Goal: Task Accomplishment & Management: Complete application form

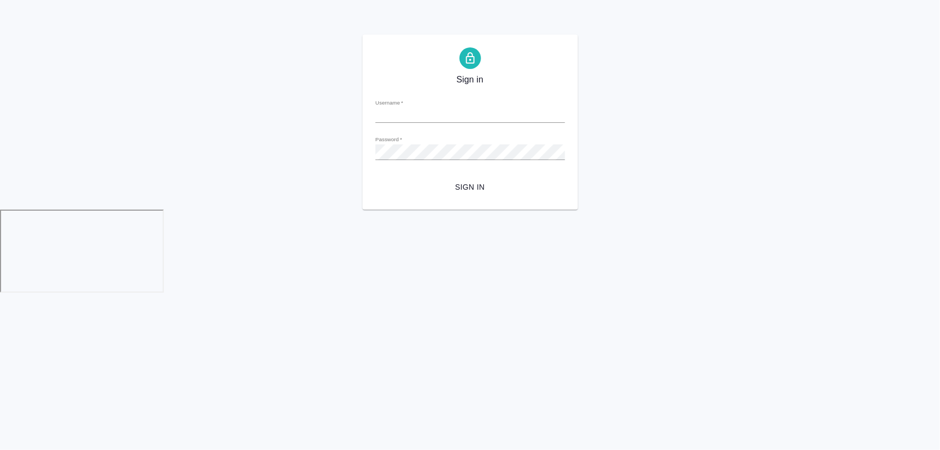
type input "[PERSON_NAME][EMAIL_ADDRESS][DOMAIN_NAME]"
click at [463, 190] on span "Sign in" at bounding box center [470, 186] width 172 height 13
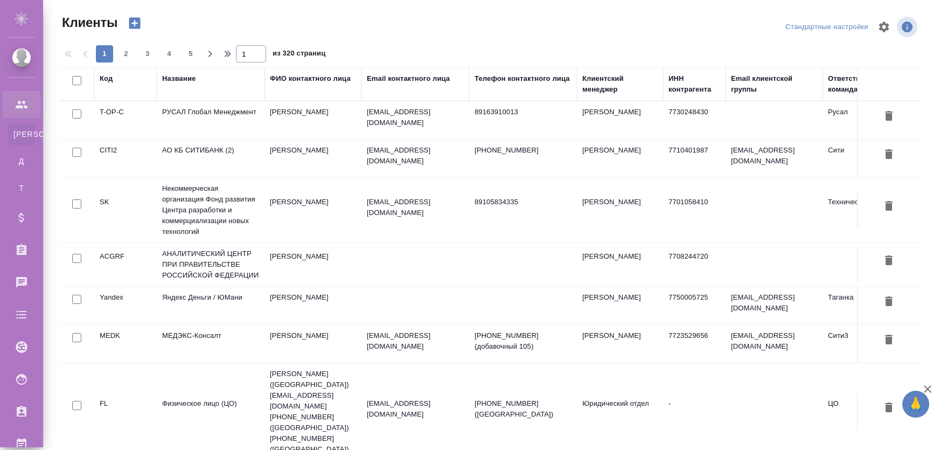
select select "RU"
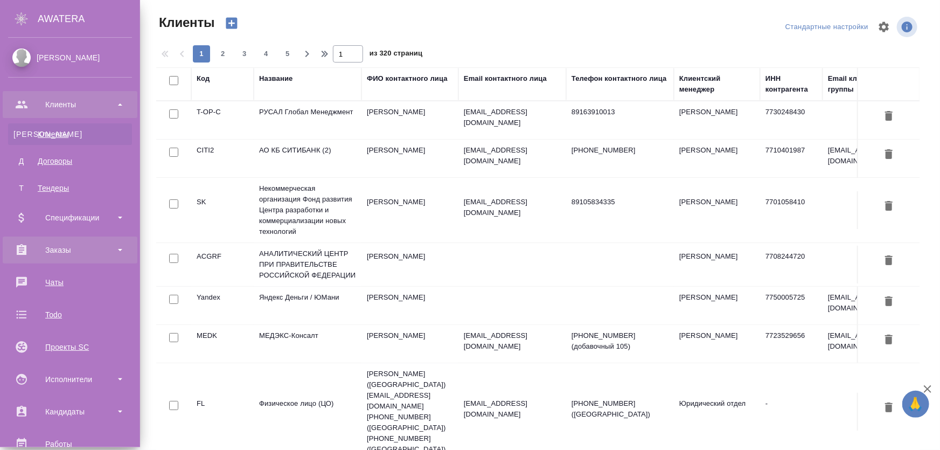
click at [70, 250] on div "Заказы" at bounding box center [70, 250] width 124 height 16
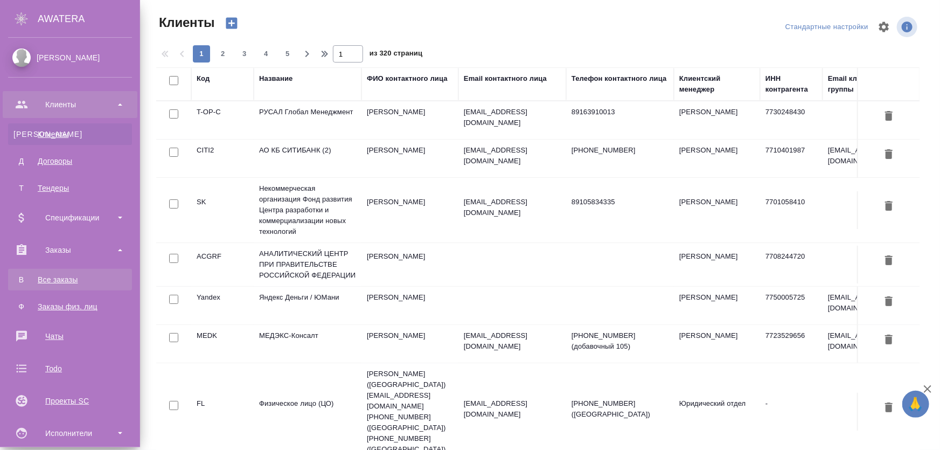
click at [71, 280] on div "Все заказы" at bounding box center [69, 279] width 113 height 11
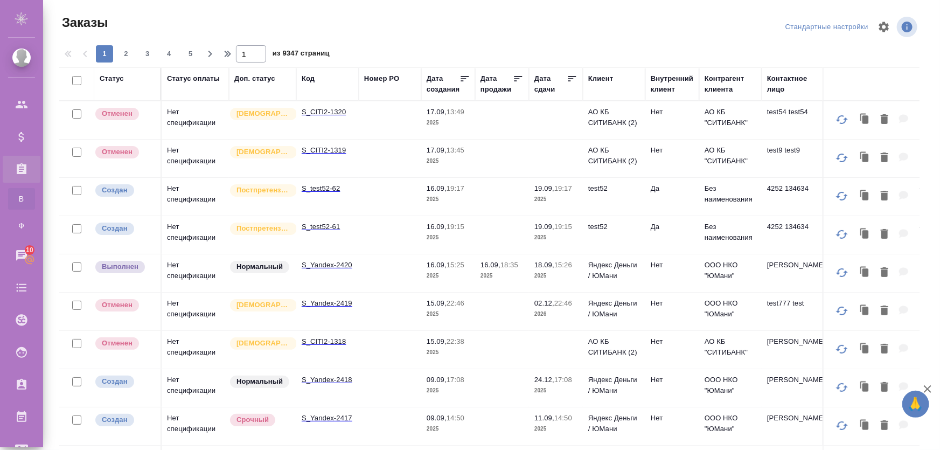
click at [194, 227] on td "Нет спецификации" at bounding box center [195, 235] width 67 height 38
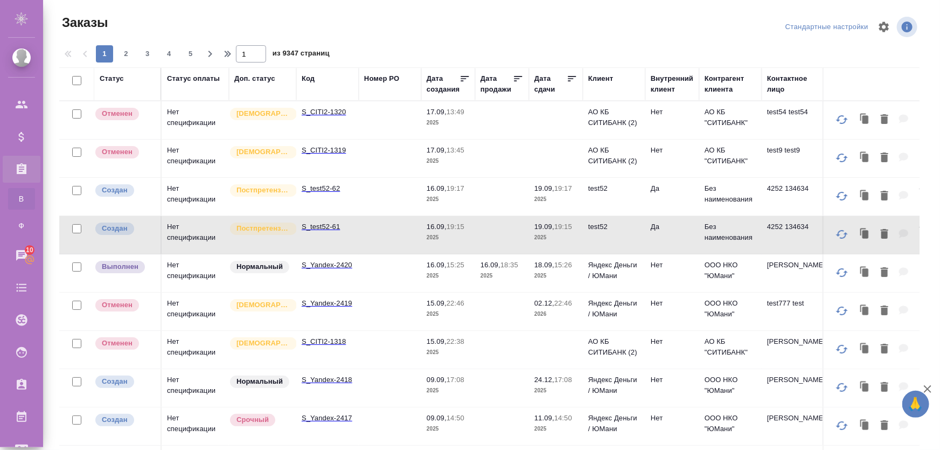
click at [199, 377] on td "Нет спецификации" at bounding box center [195, 388] width 67 height 38
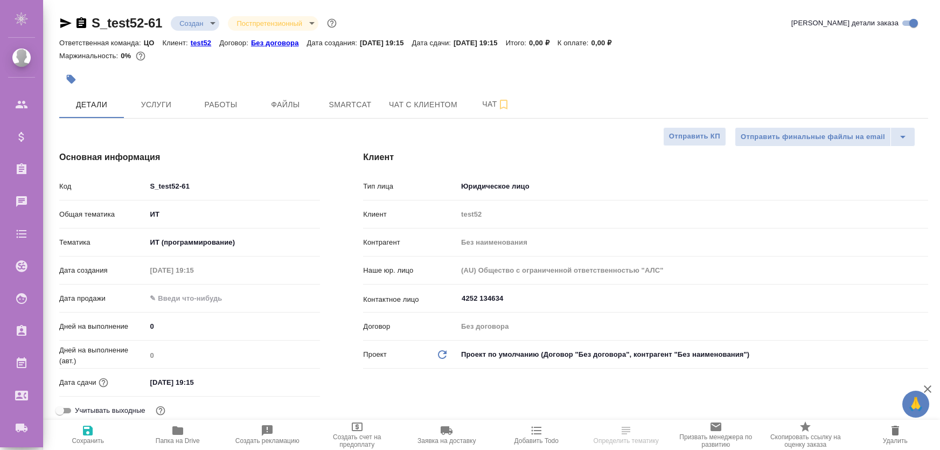
select select "RU"
type textarea "x"
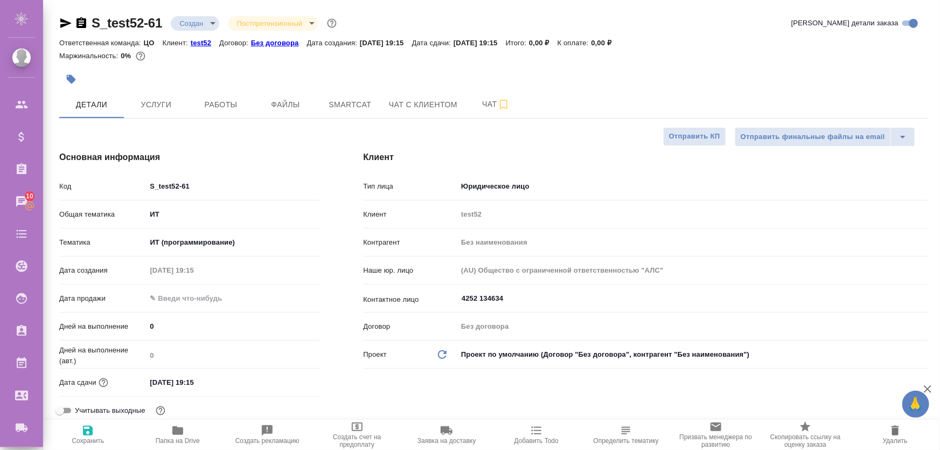
type textarea "x"
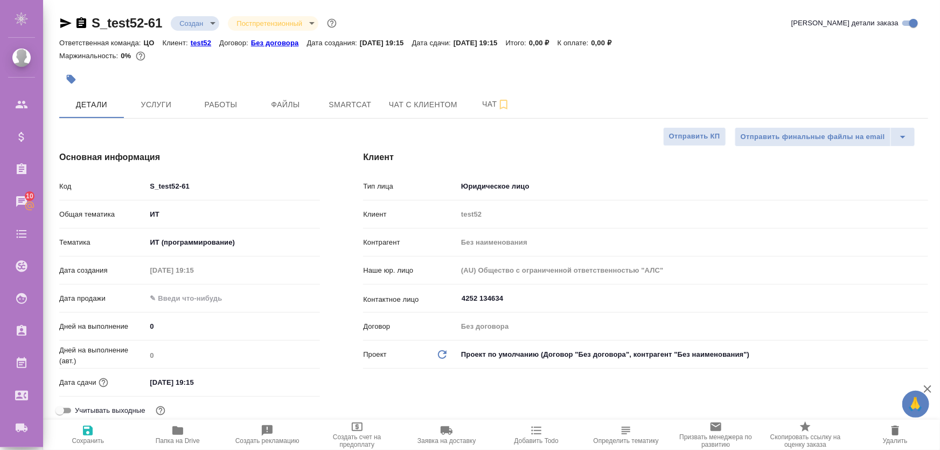
type textarea "x"
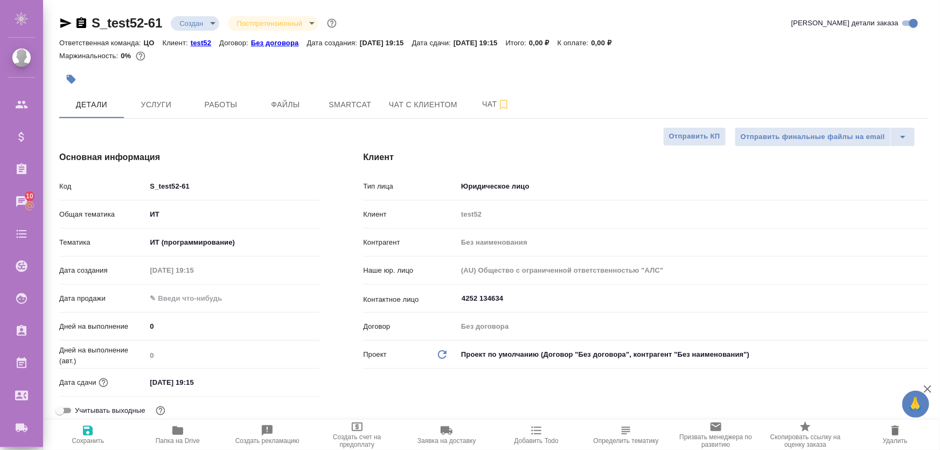
type textarea "x"
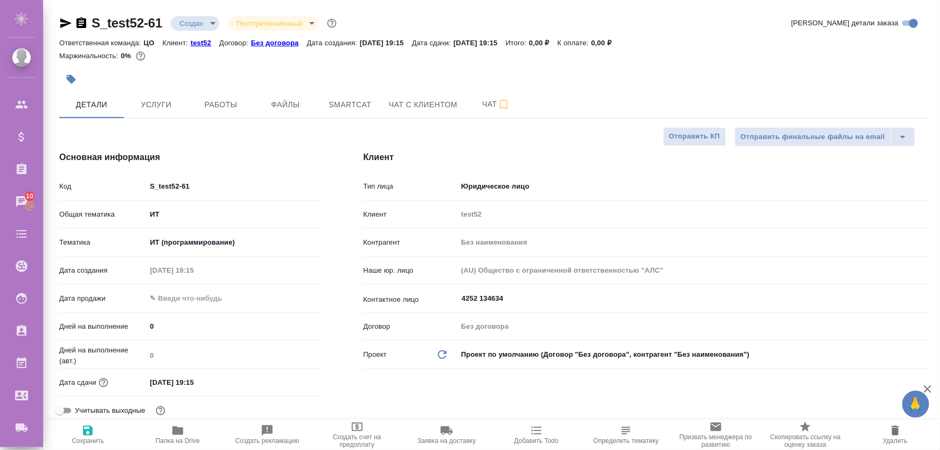
type textarea "x"
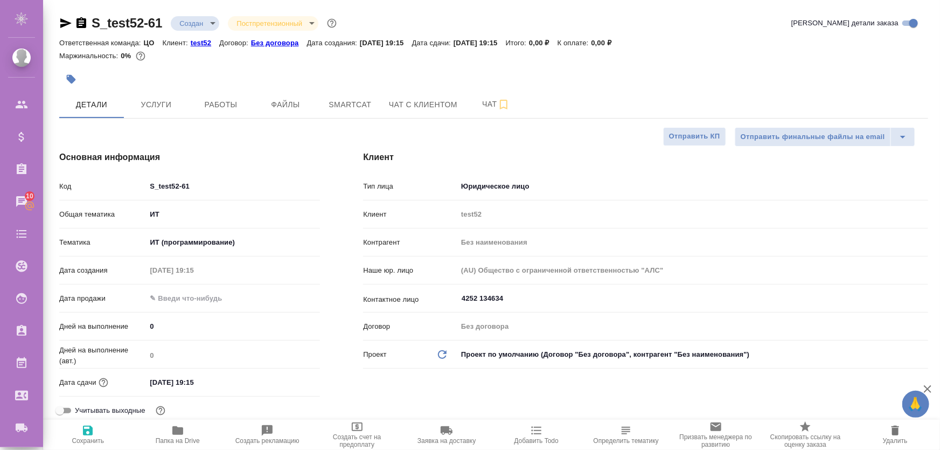
type textarea "x"
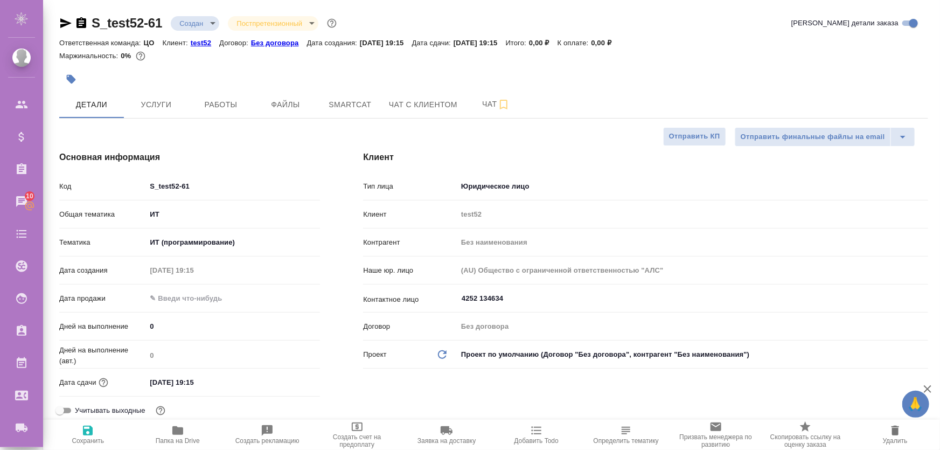
type textarea "x"
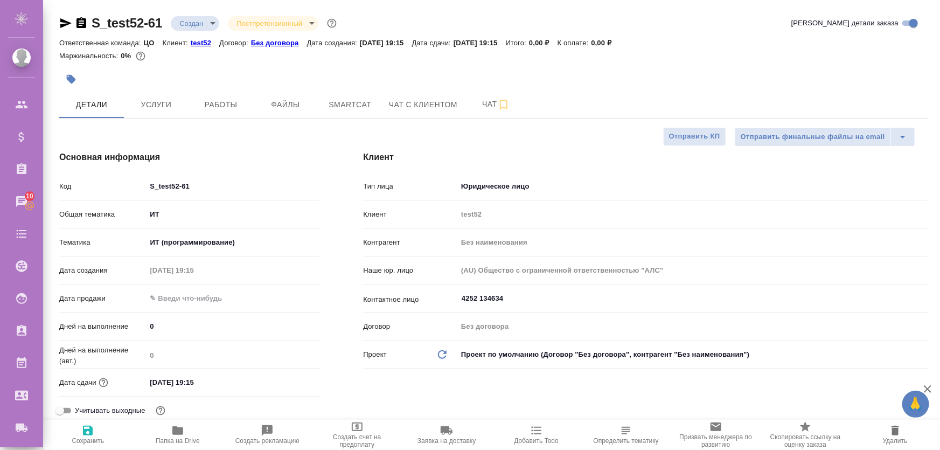
type textarea "x"
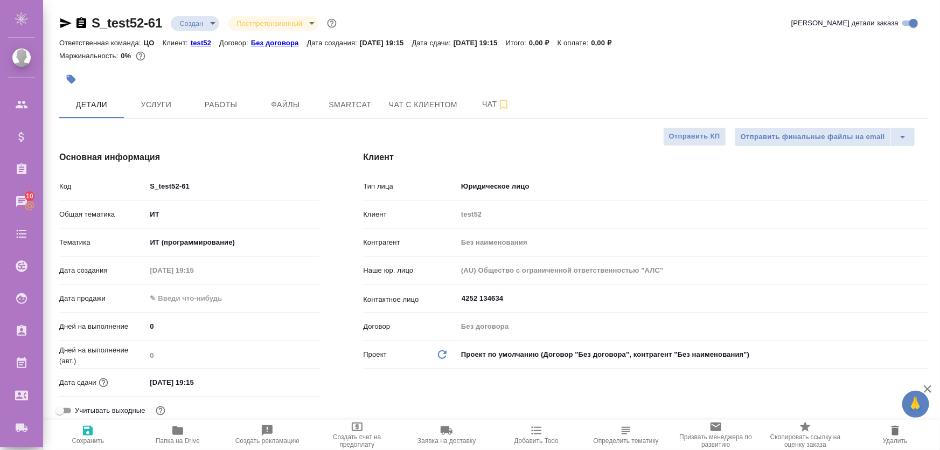
type textarea "x"
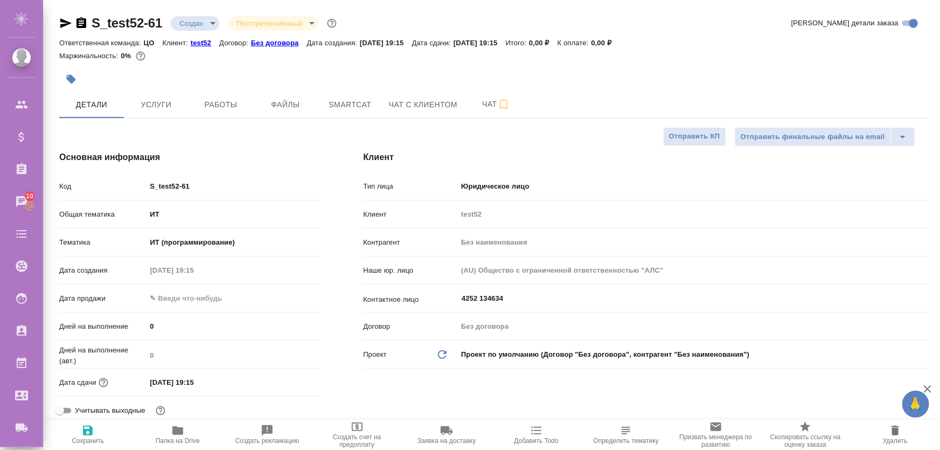
type textarea "x"
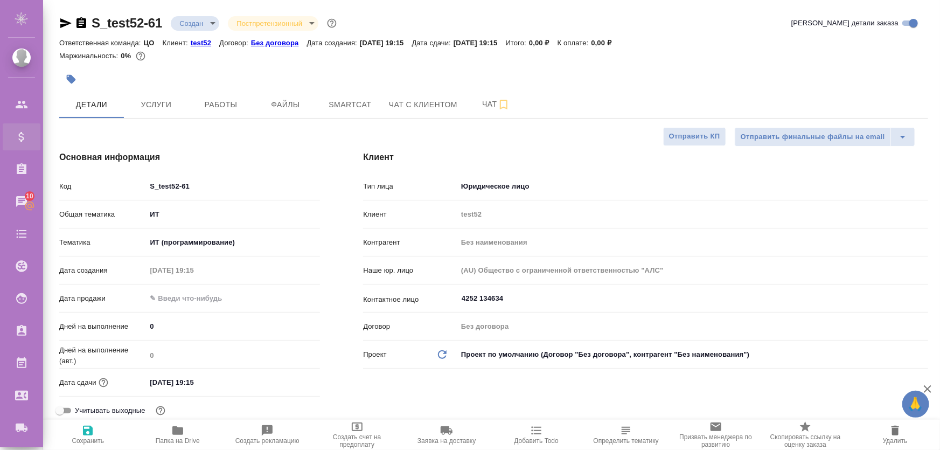
type textarea "x"
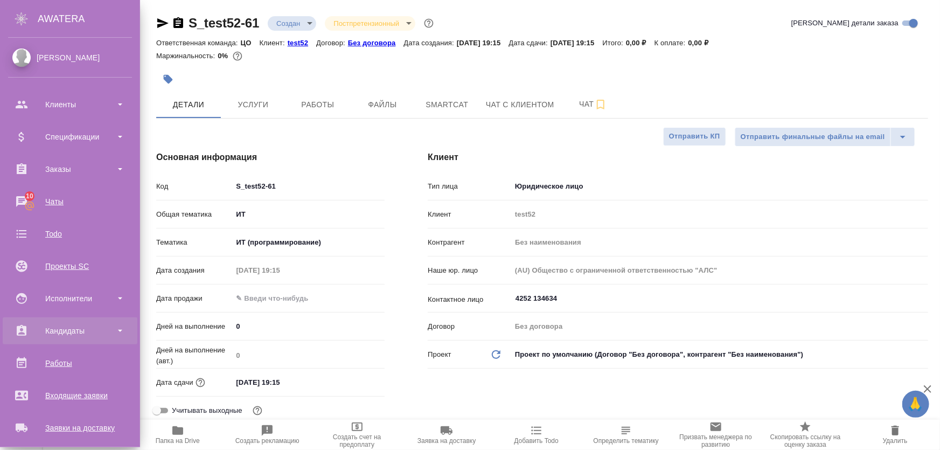
scroll to position [97, 0]
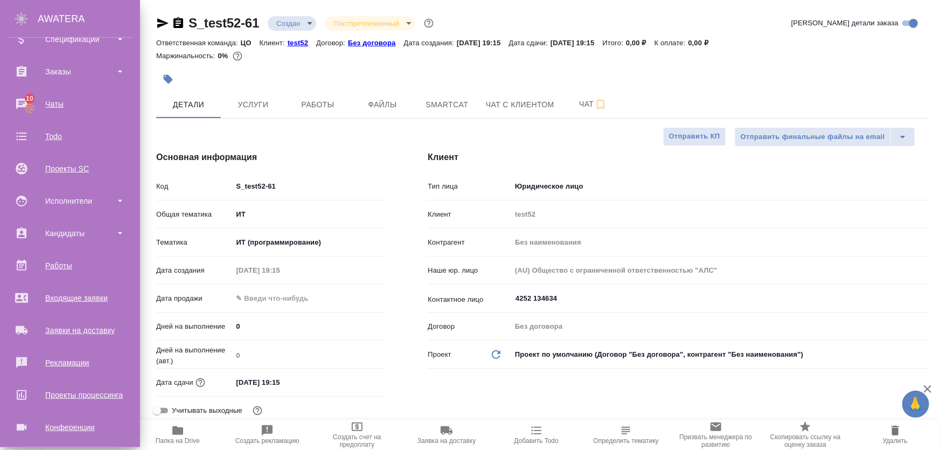
type textarea "x"
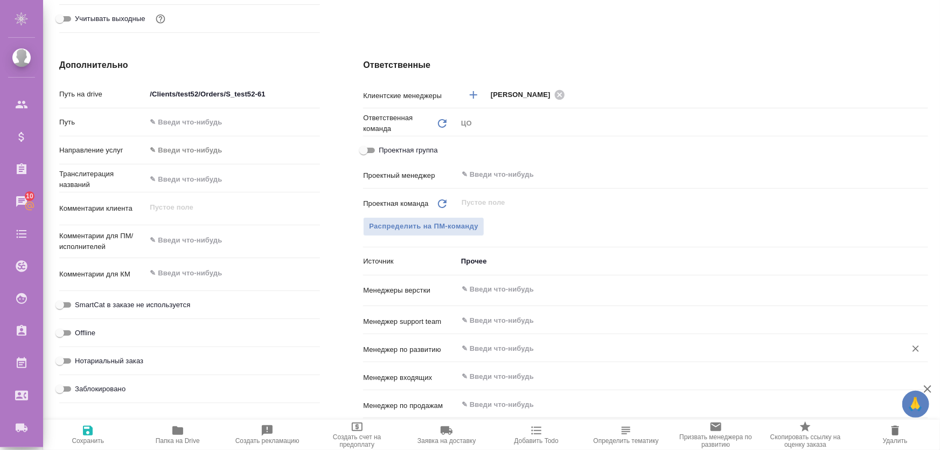
scroll to position [440, 0]
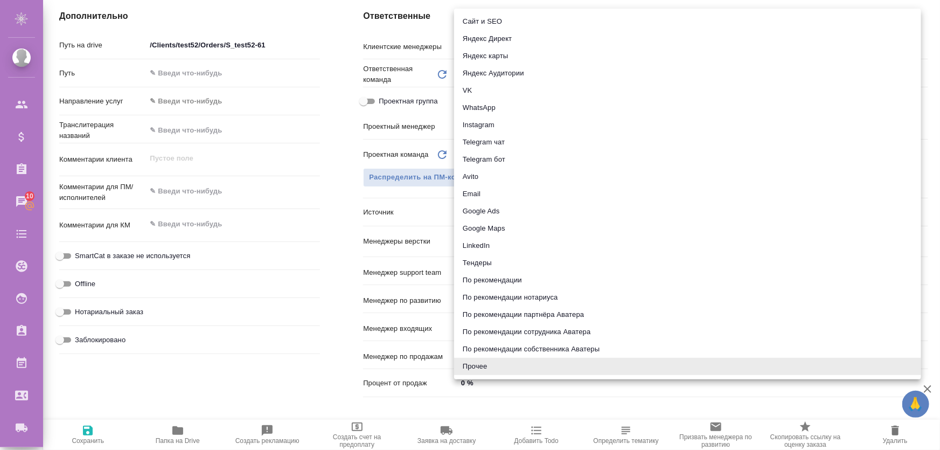
click at [484, 210] on body "🙏 .cls-1 fill:#fff; AWATERA Zhukova Daria Клиенты Спецификации Заказы 10 Чаты T…" at bounding box center [470, 268] width 940 height 536
click at [495, 370] on li "Прочее" at bounding box center [687, 366] width 467 height 17
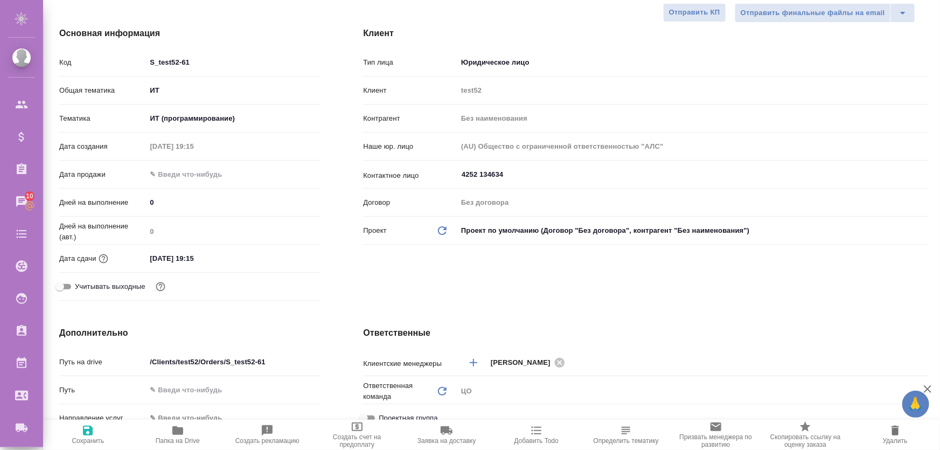
scroll to position [0, 0]
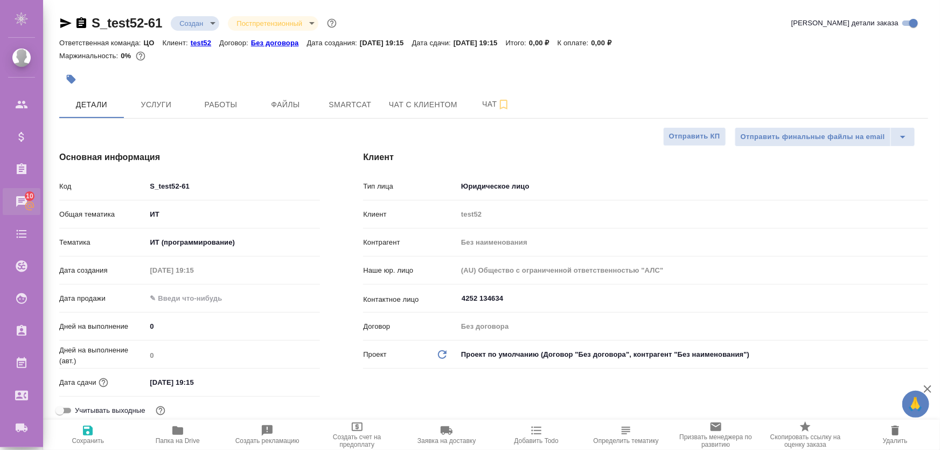
type textarea "x"
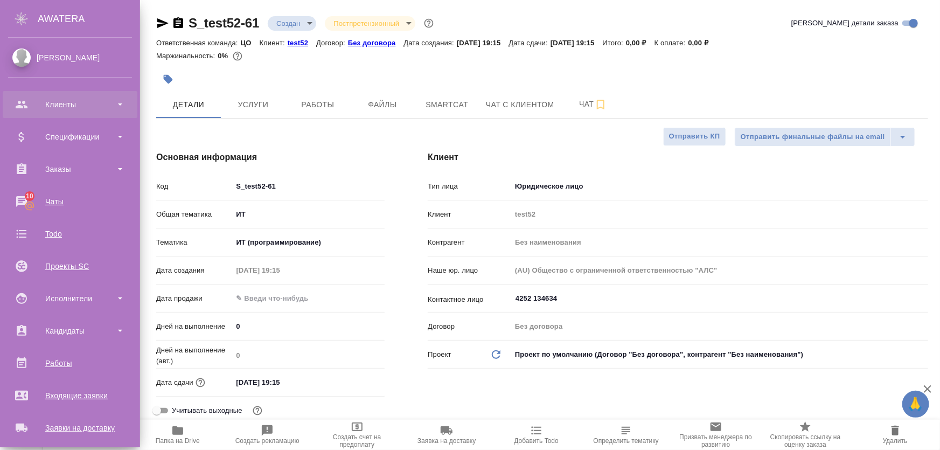
click at [86, 103] on div "Клиенты" at bounding box center [70, 104] width 124 height 16
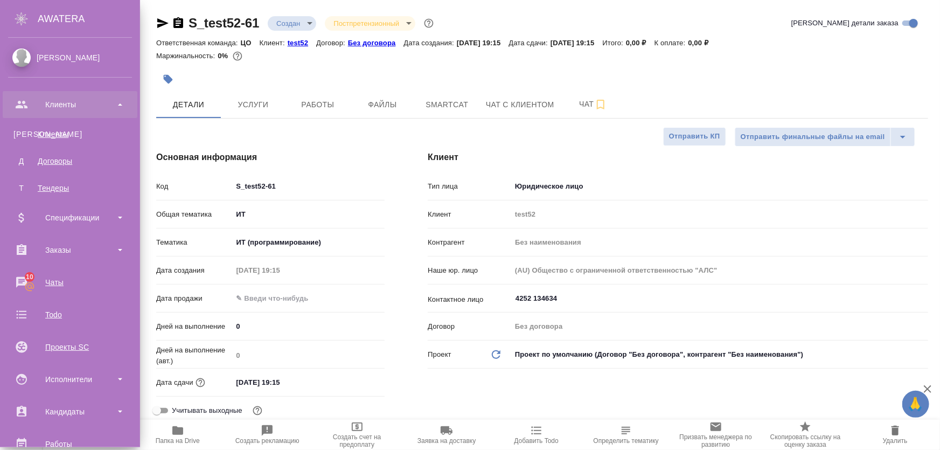
click at [86, 103] on div "Клиенты" at bounding box center [70, 104] width 124 height 16
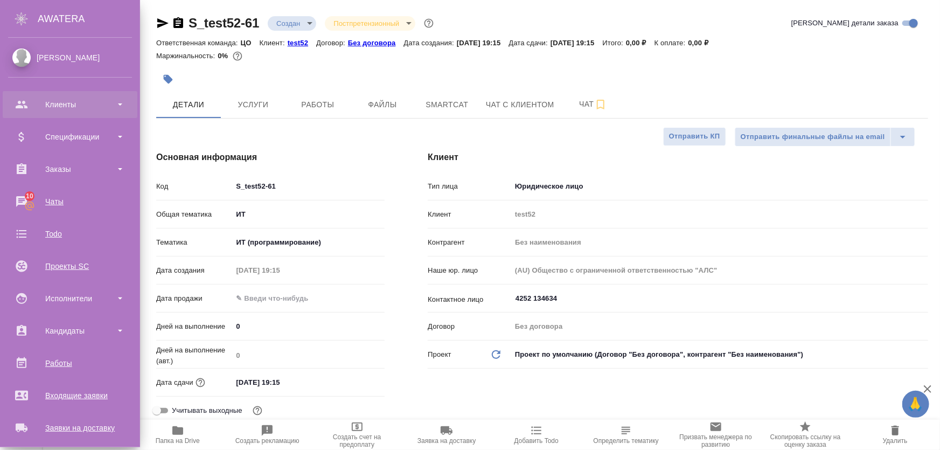
click at [86, 103] on div "Клиенты" at bounding box center [70, 104] width 124 height 16
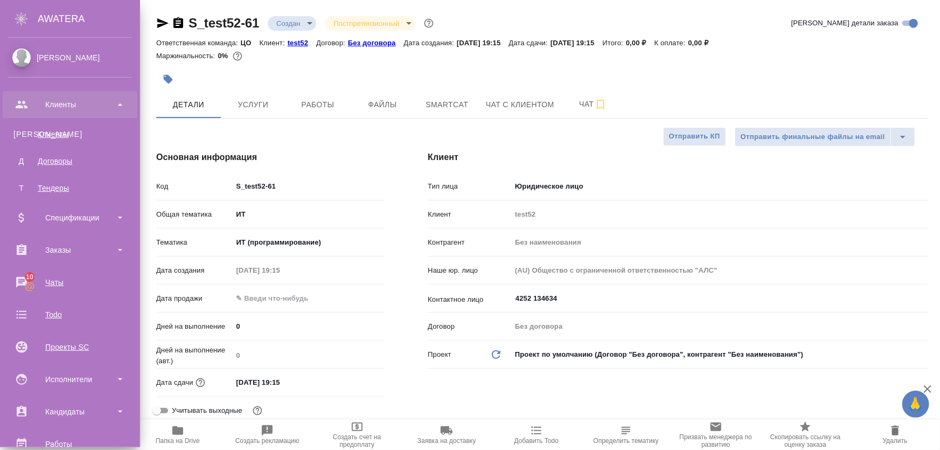
click at [86, 103] on div "Клиенты" at bounding box center [70, 104] width 124 height 16
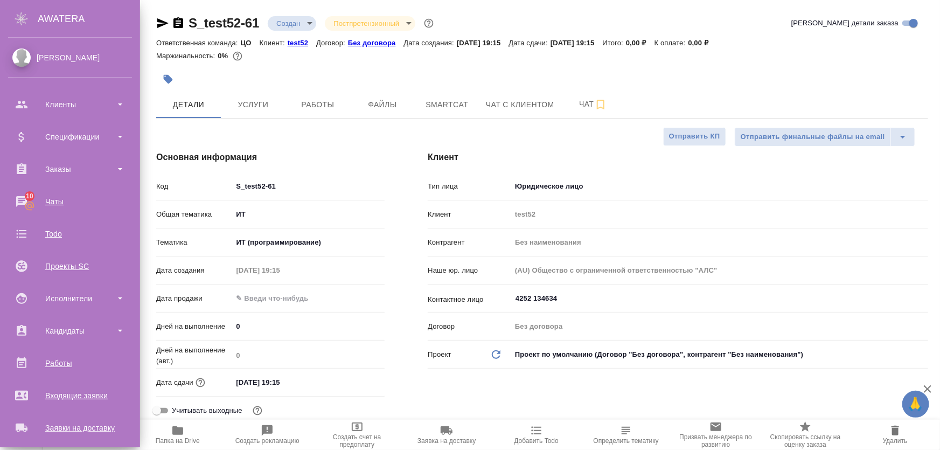
type textarea "x"
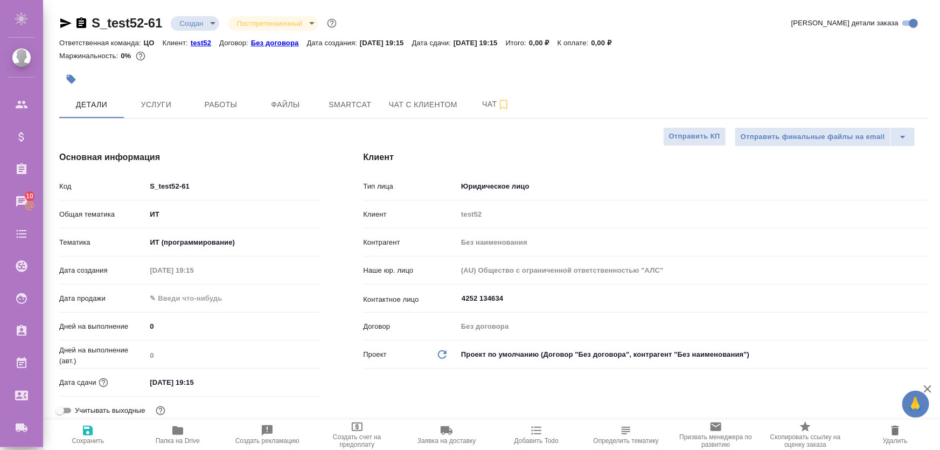
click at [204, 26] on body "🙏 .cls-1 fill:#fff; AWATERA Zhukova Daria Клиенты Спецификации Заказы 10 Чаты T…" at bounding box center [470, 268] width 940 height 536
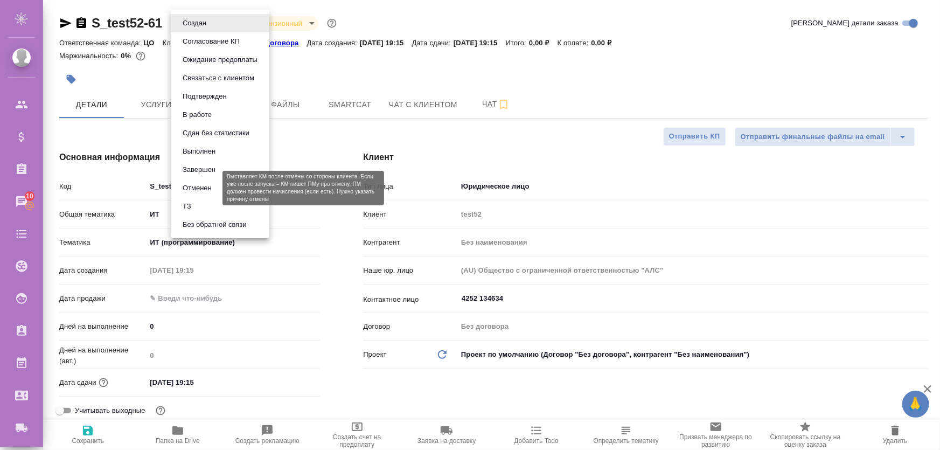
click at [203, 185] on button "Отменен" at bounding box center [197, 188] width 36 height 12
type textarea "x"
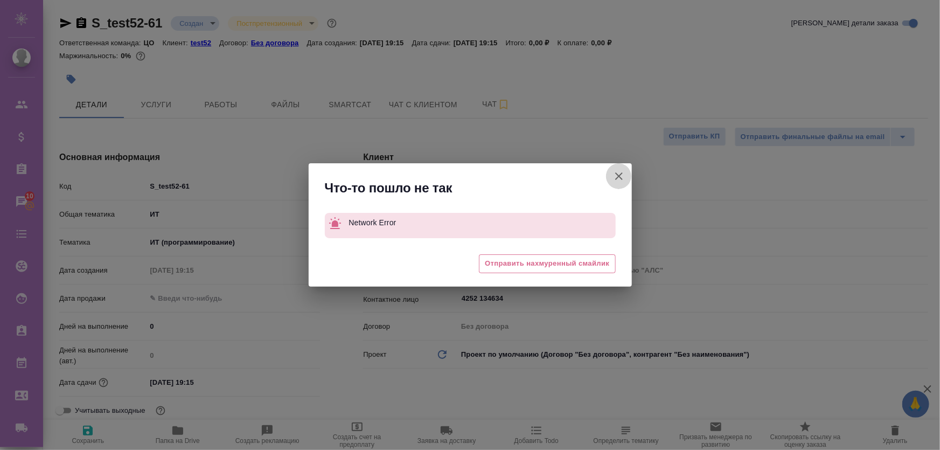
click at [615, 174] on icon "button" at bounding box center [618, 176] width 13 height 13
type textarea "x"
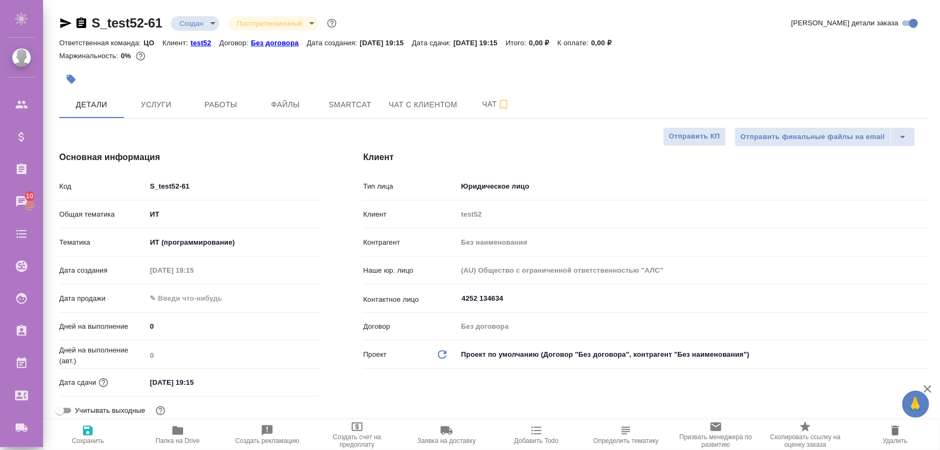
type textarea "x"
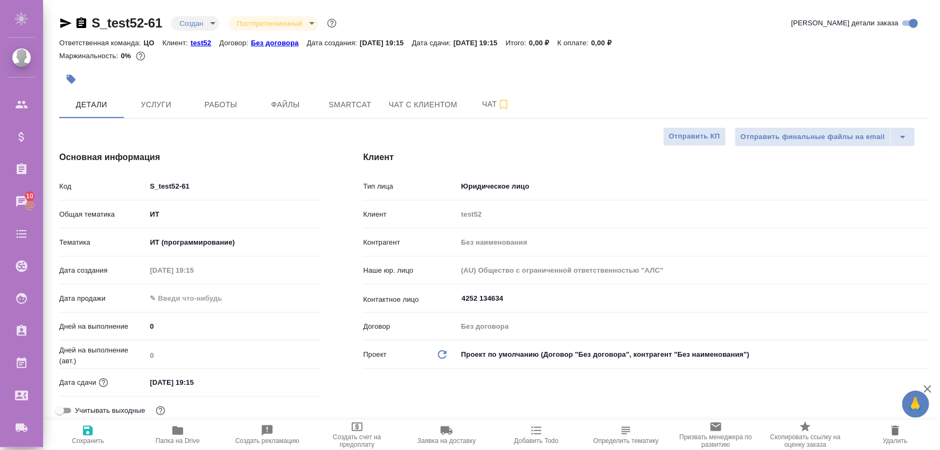
type textarea "x"
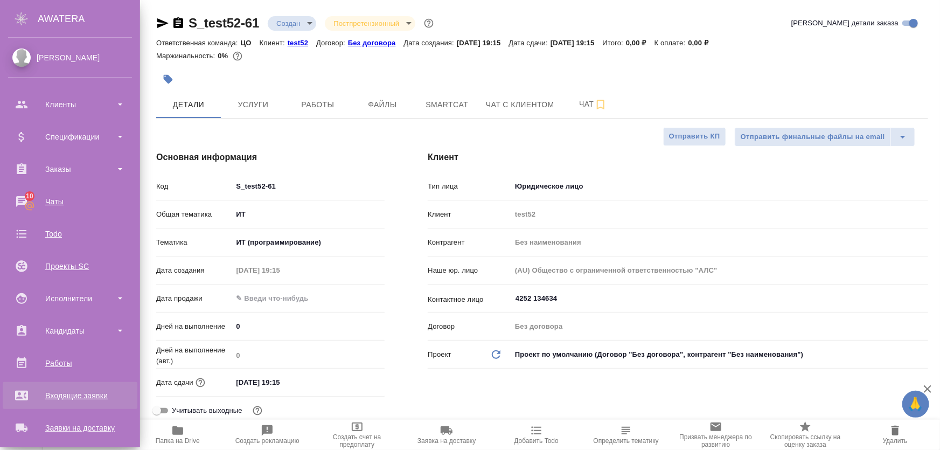
type textarea "x"
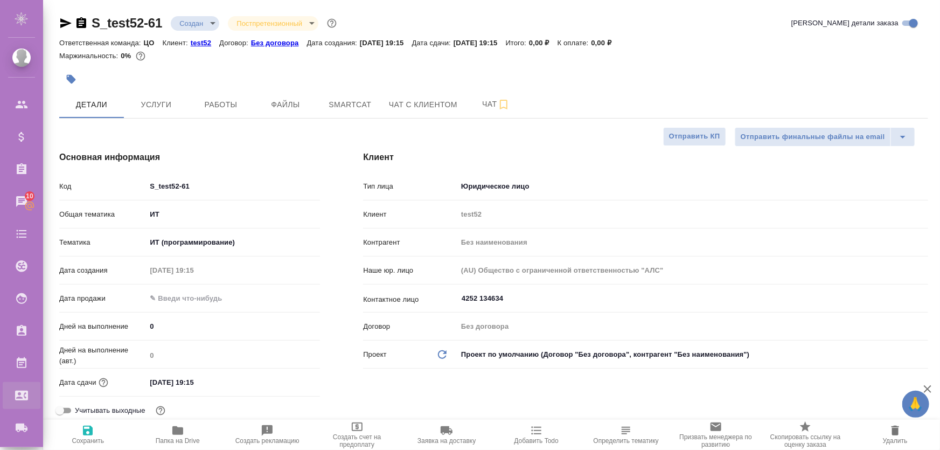
click at [22, 401] on div "Входящие заявки" at bounding box center [8, 395] width 27 height 16
type textarea "x"
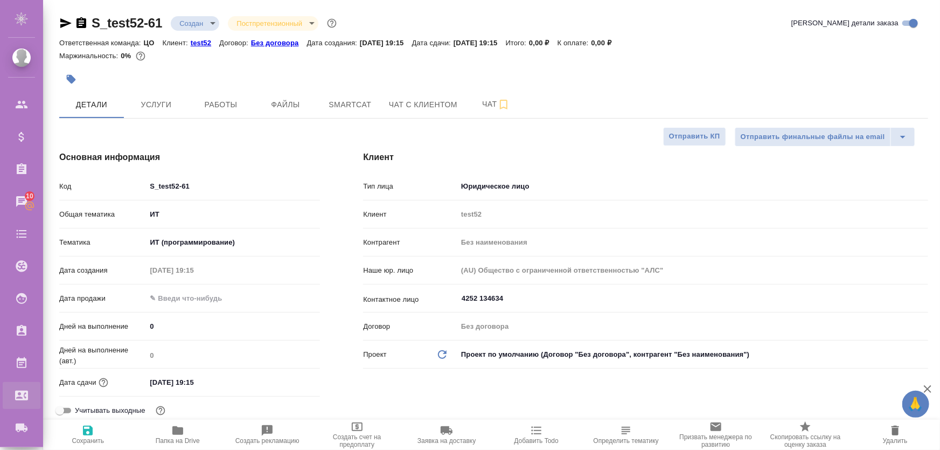
type textarea "x"
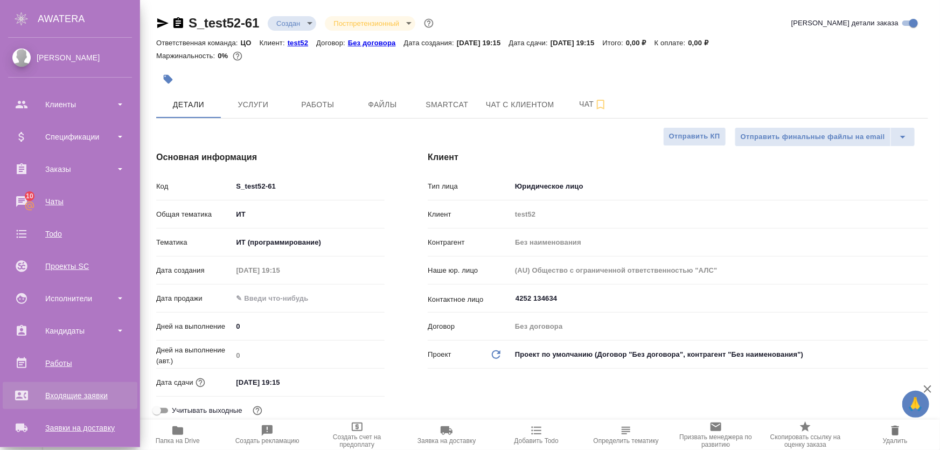
click at [27, 394] on div "Входящие заявки" at bounding box center [70, 395] width 124 height 16
click at [26, 394] on div "Входящие заявки" at bounding box center [70, 395] width 124 height 16
type textarea "x"
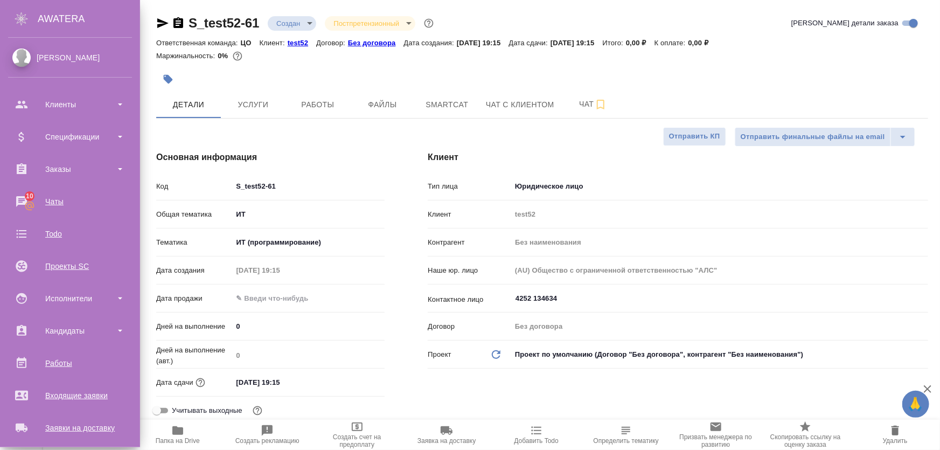
type textarea "x"
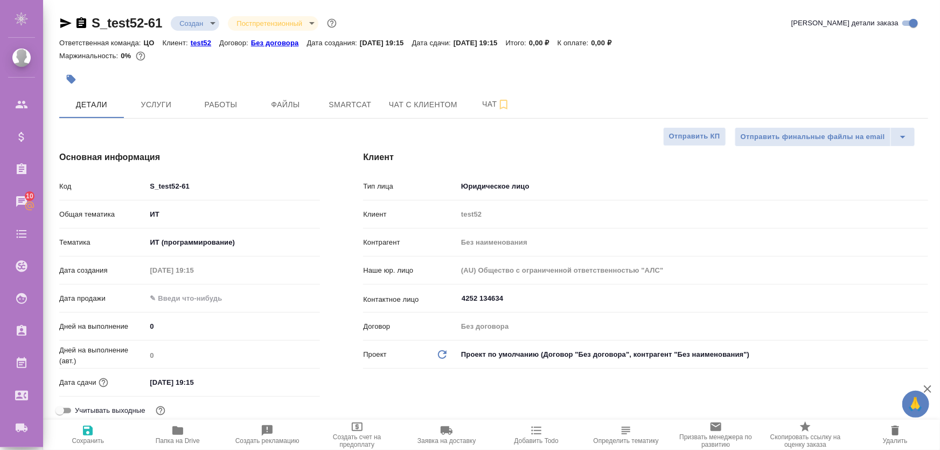
type textarea "x"
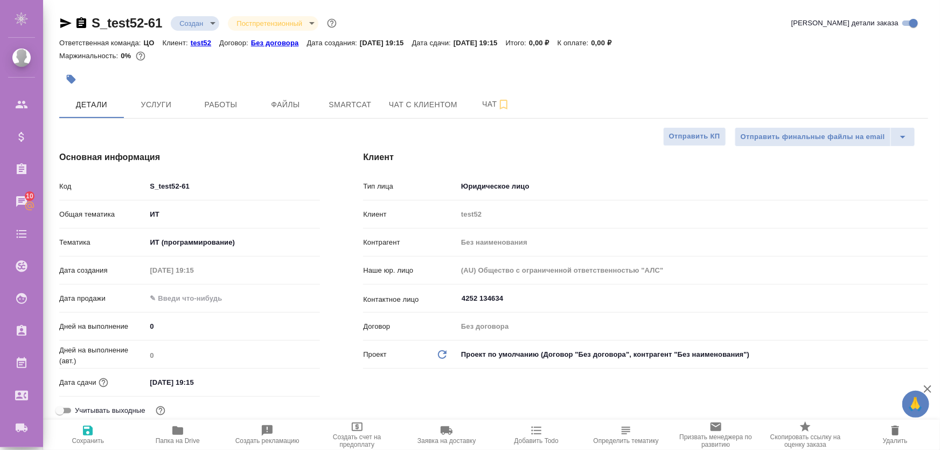
type textarea "x"
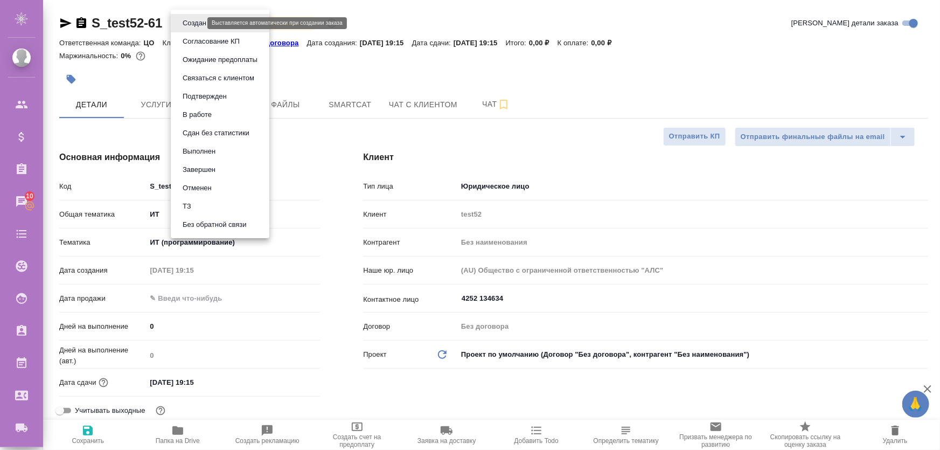
click at [181, 25] on body "🙏 .cls-1 fill:#fff; AWATERA Zhukova Daria Клиенты Спецификации Заказы 10 Чаты T…" at bounding box center [470, 268] width 940 height 536
click at [323, 239] on div at bounding box center [470, 225] width 940 height 450
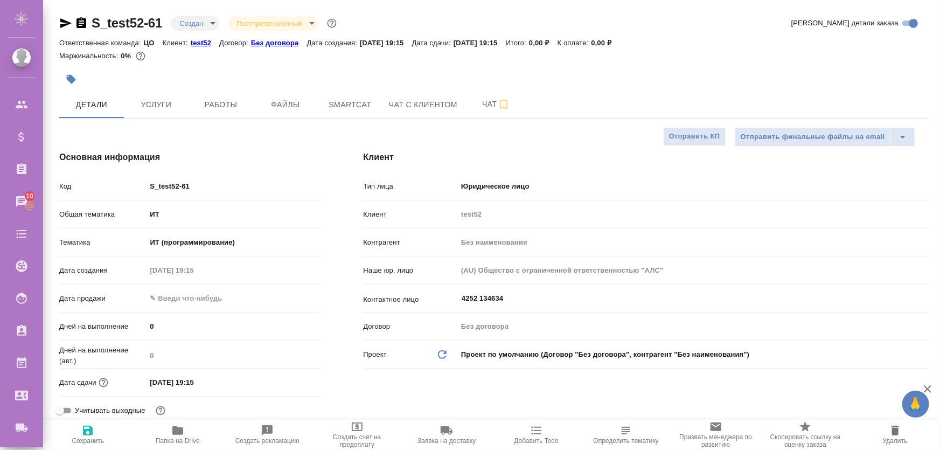
type textarea "x"
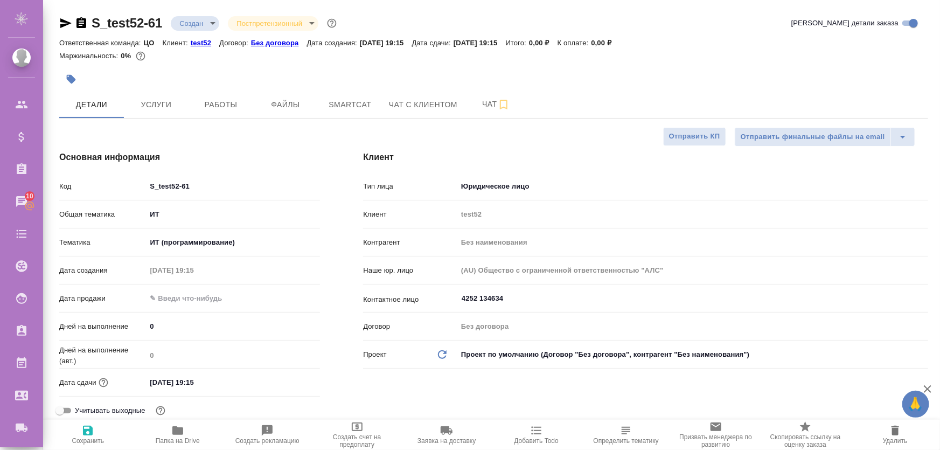
type textarea "x"
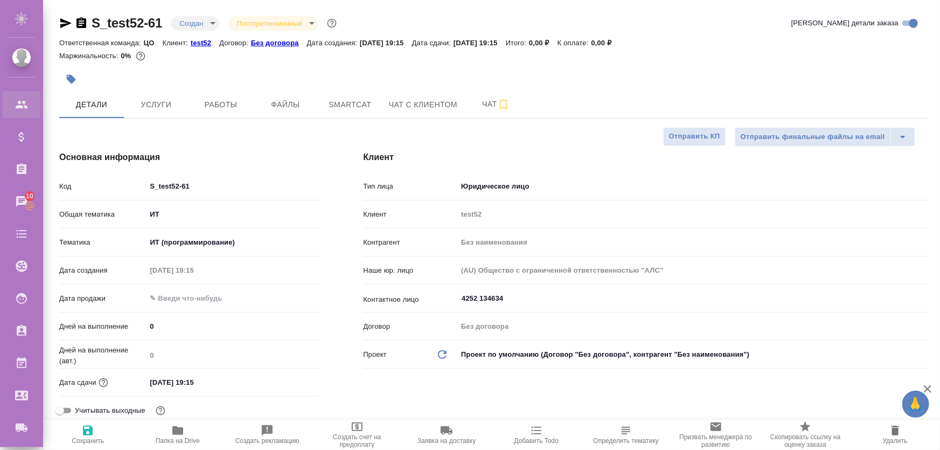
type textarea "x"
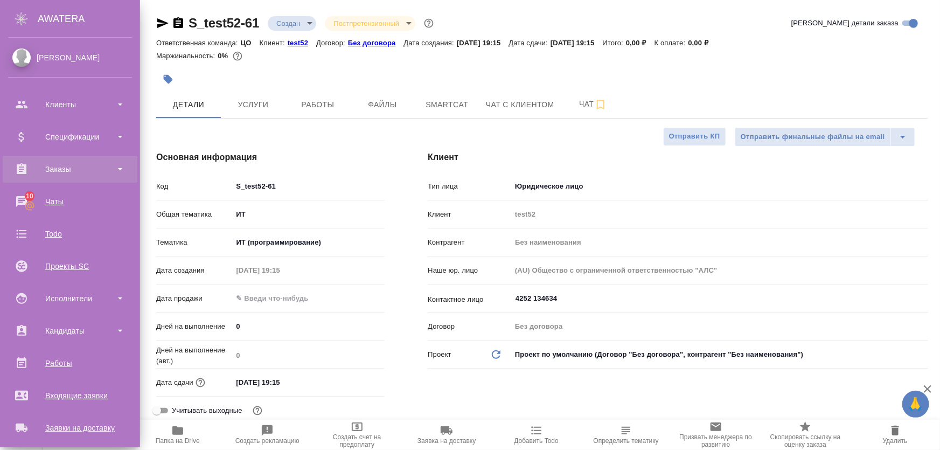
click at [61, 169] on div "Заказы" at bounding box center [70, 169] width 124 height 16
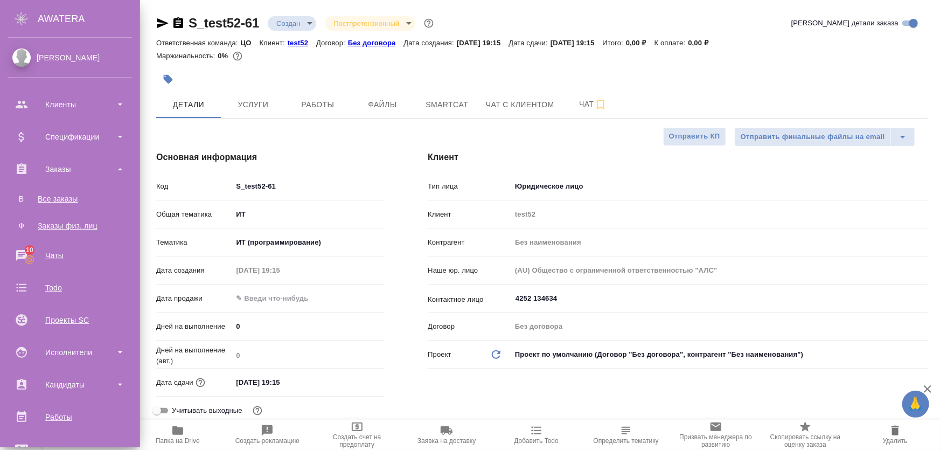
scroll to position [195, 0]
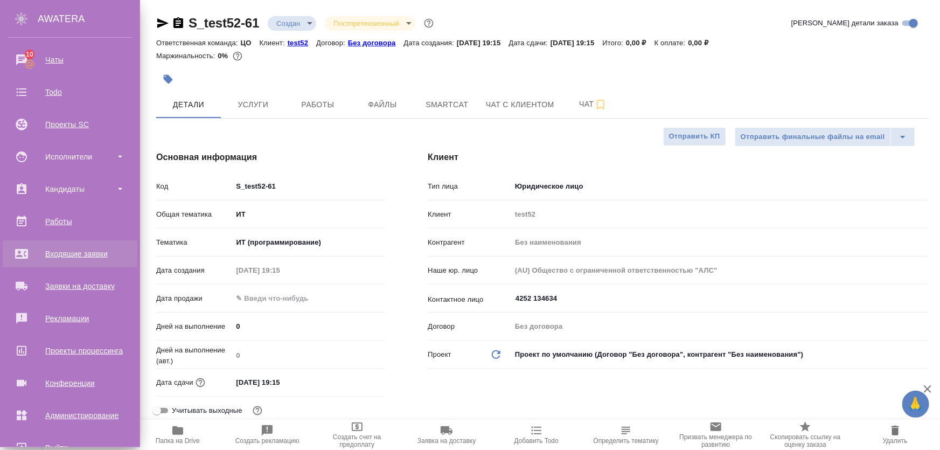
click at [70, 251] on div "Входящие заявки" at bounding box center [70, 254] width 124 height 16
type textarea "x"
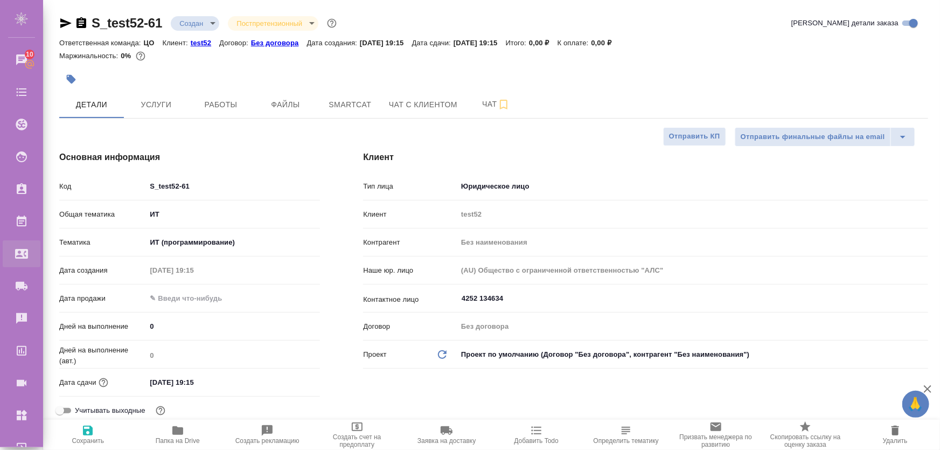
type textarea "x"
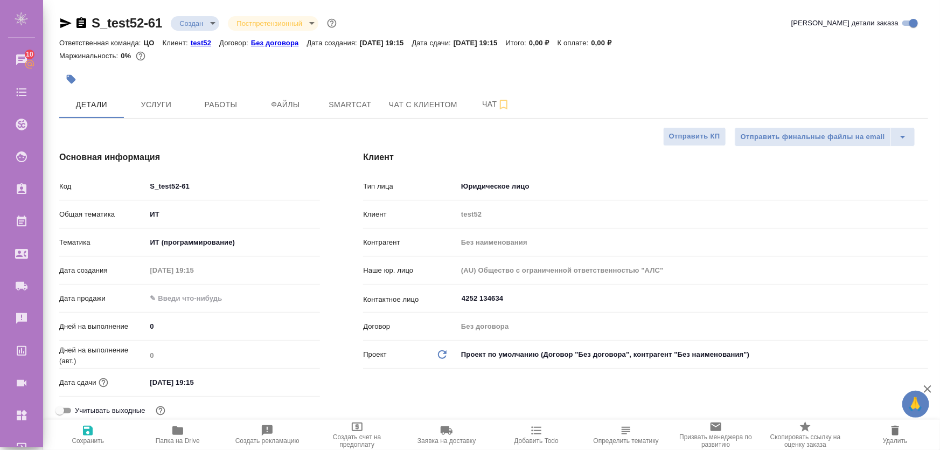
type textarea "x"
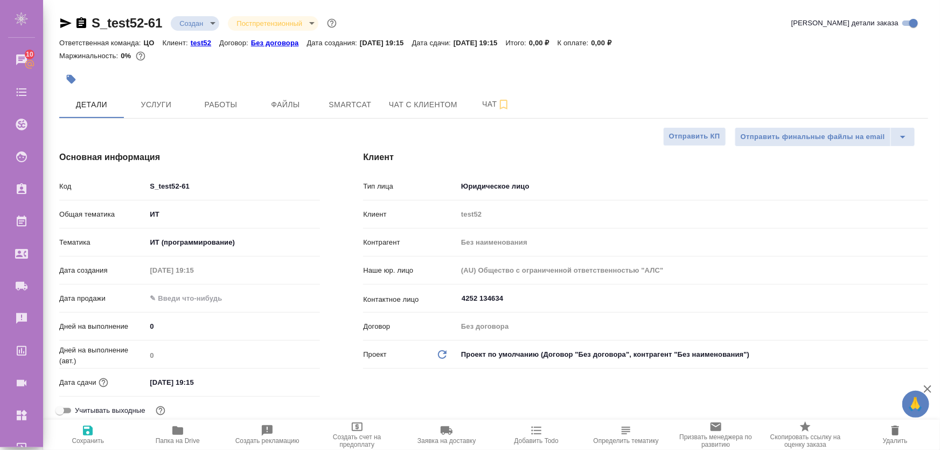
type textarea "x"
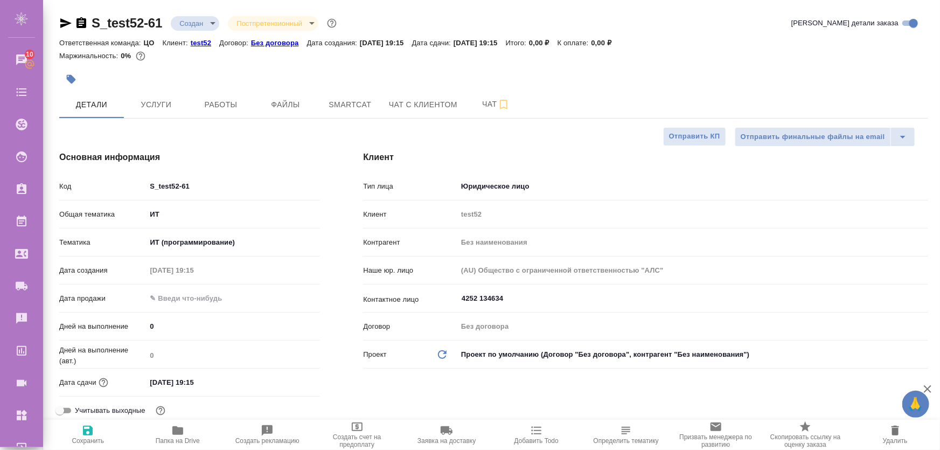
select select "RU"
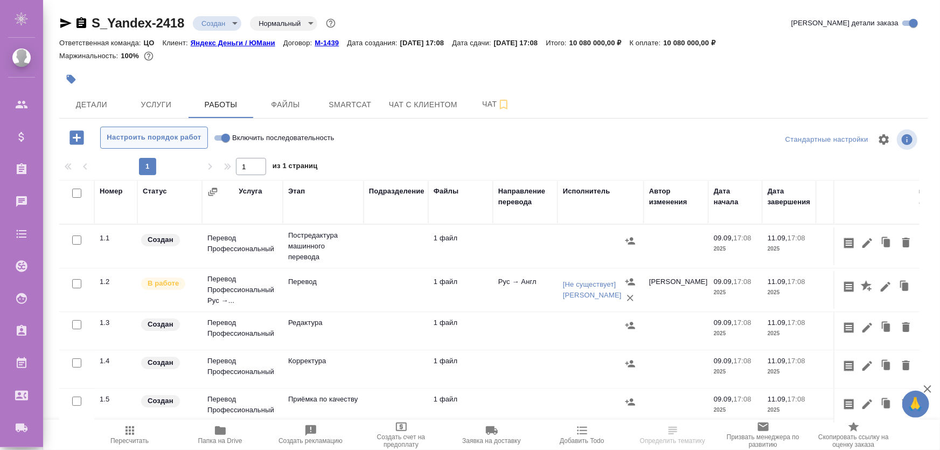
click at [151, 141] on span "Настроить порядок работ" at bounding box center [154, 137] width 96 height 12
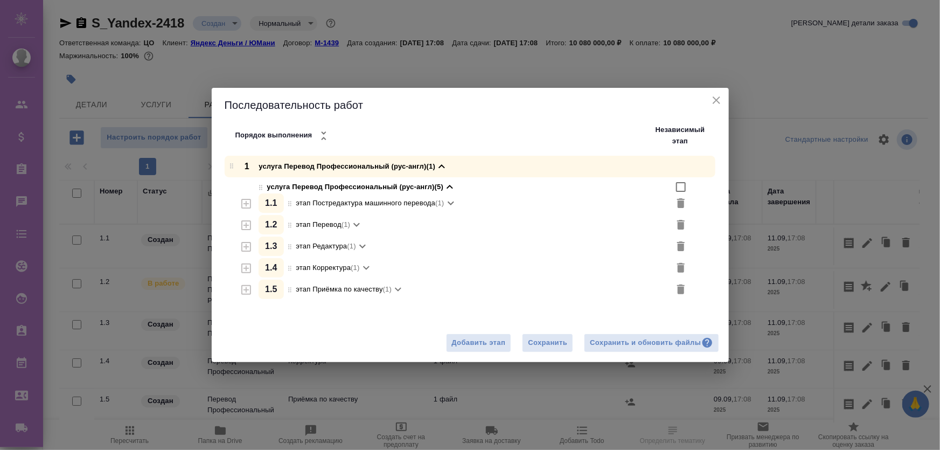
click at [246, 210] on icon "button" at bounding box center [246, 203] width 13 height 13
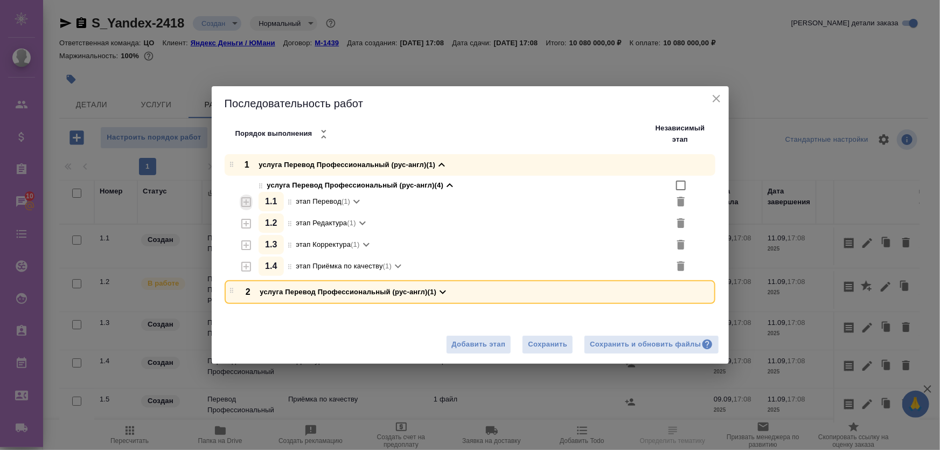
click at [245, 202] on icon "button" at bounding box center [246, 202] width 10 height 10
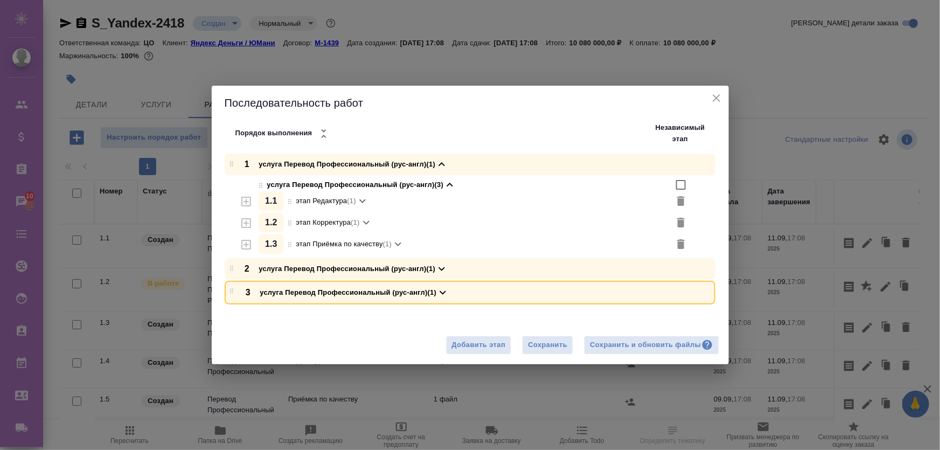
click at [247, 202] on icon "button" at bounding box center [246, 201] width 13 height 13
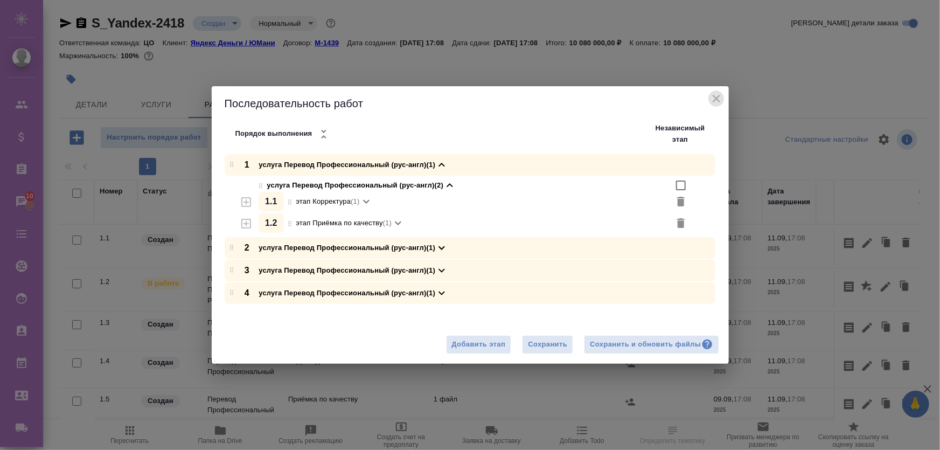
drag, startPoint x: 715, startPoint y: 100, endPoint x: 439, endPoint y: 115, distance: 276.1
click at [716, 100] on icon "close" at bounding box center [716, 98] width 13 height 13
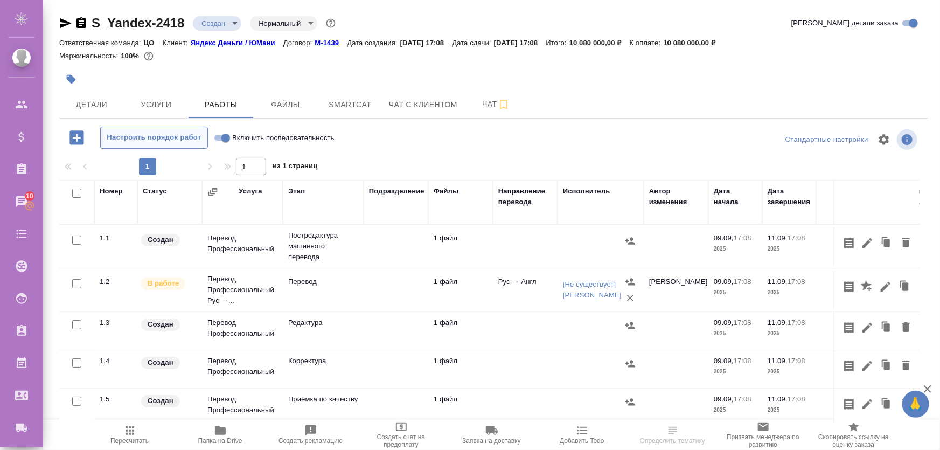
click at [192, 143] on span "Настроить порядок работ" at bounding box center [154, 137] width 96 height 12
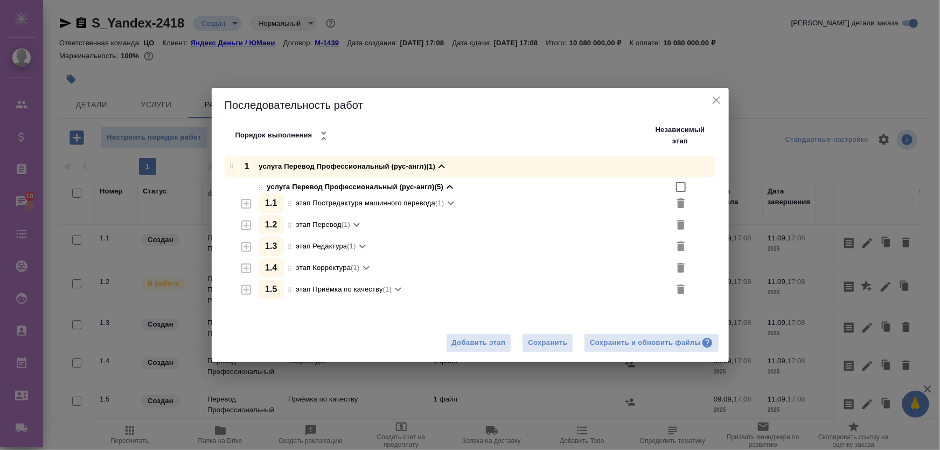
click at [681, 203] on icon "button" at bounding box center [681, 203] width 8 height 10
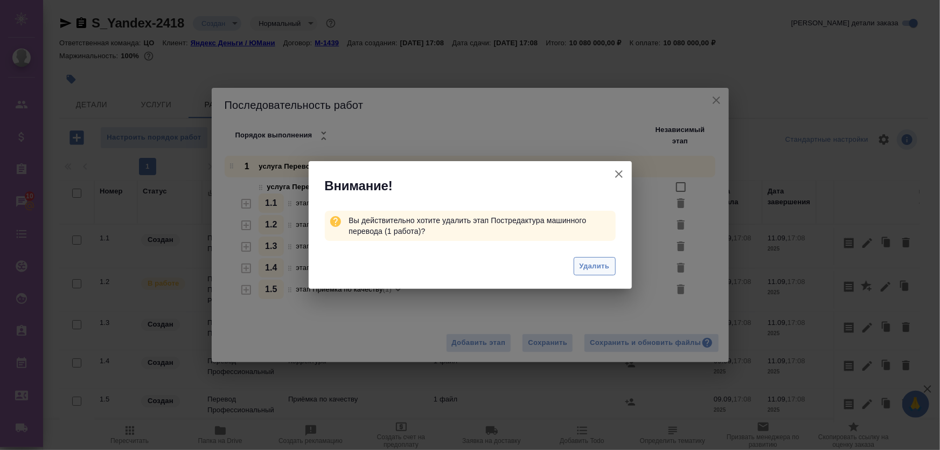
click at [603, 270] on span "Удалить" at bounding box center [594, 266] width 30 height 12
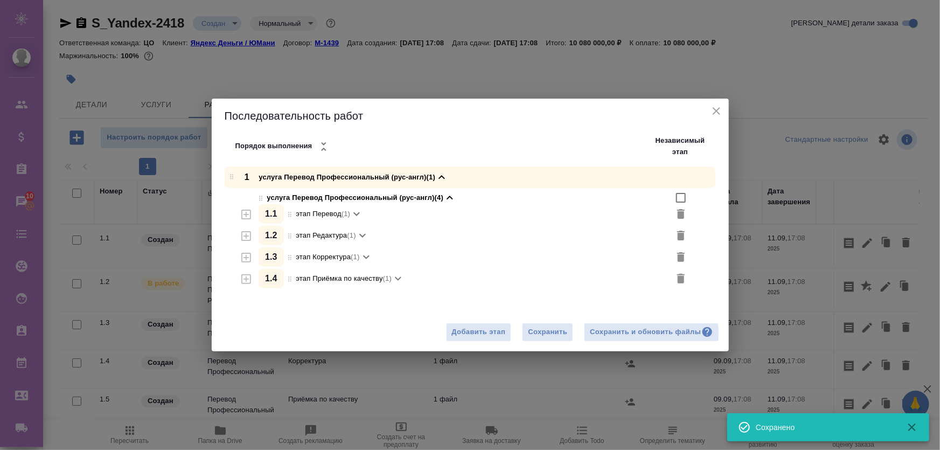
click at [687, 215] on li "этап Перевод (1)" at bounding box center [506, 214] width 444 height 20
drag, startPoint x: 250, startPoint y: 217, endPoint x: 267, endPoint y: 208, distance: 18.6
click at [280, 197] on div "услуга Перевод Профессиональный (рус-англ) (4) 1 . 1 этап Перевод (1) работа Пе…" at bounding box center [497, 239] width 461 height 103
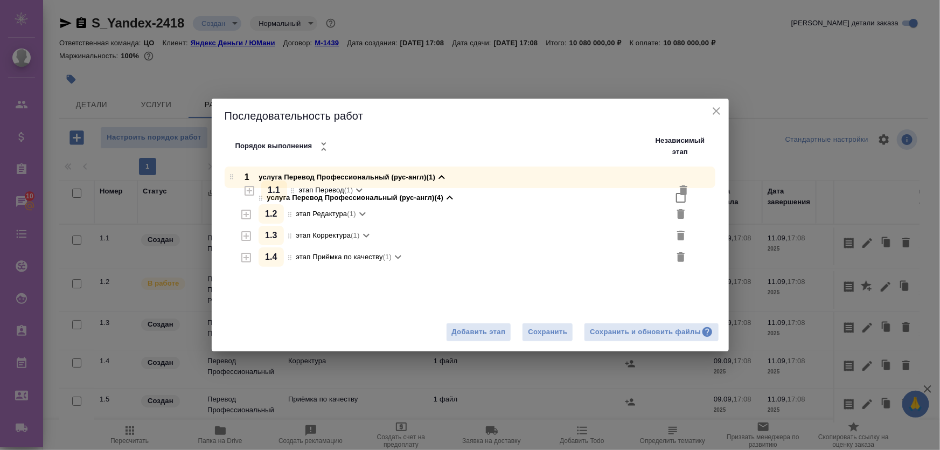
drag, startPoint x: 289, startPoint y: 215, endPoint x: 292, endPoint y: 185, distance: 30.3
click at [292, 185] on div "1 услуга Перевод Профессиональный (рус-англ) (1) услуга Перевод Профессиональны…" at bounding box center [483, 228] width 491 height 125
drag, startPoint x: 296, startPoint y: 217, endPoint x: 295, endPoint y: 174, distance: 43.1
click at [295, 174] on div "1 услуга Перевод Профессиональный (рус-англ) (1) услуга Перевод Профессиональны…" at bounding box center [483, 228] width 491 height 125
click at [250, 215] on icon "button" at bounding box center [246, 214] width 13 height 13
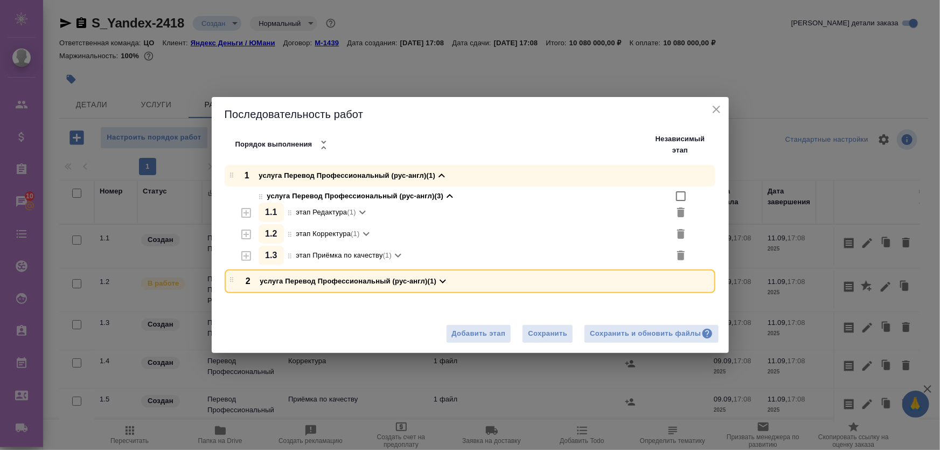
click at [254, 213] on div at bounding box center [260, 229] width 13 height 76
click at [244, 216] on icon "button" at bounding box center [246, 212] width 13 height 13
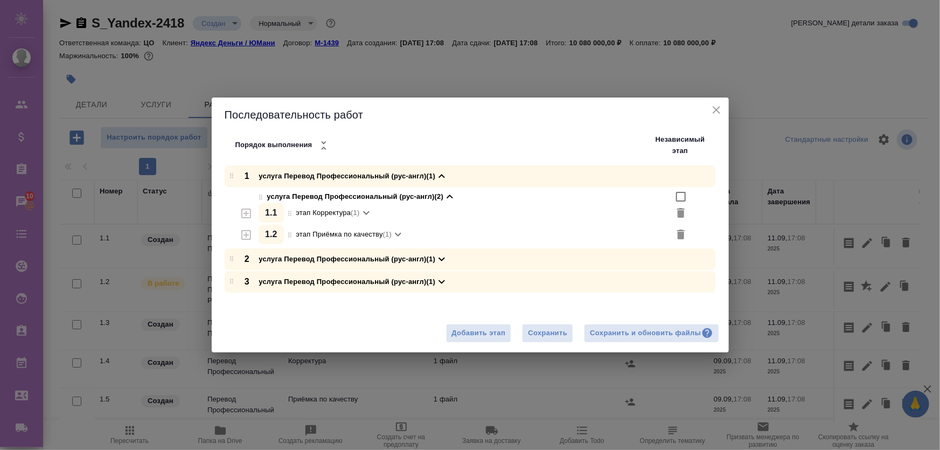
click at [243, 229] on icon "button" at bounding box center [246, 234] width 13 height 13
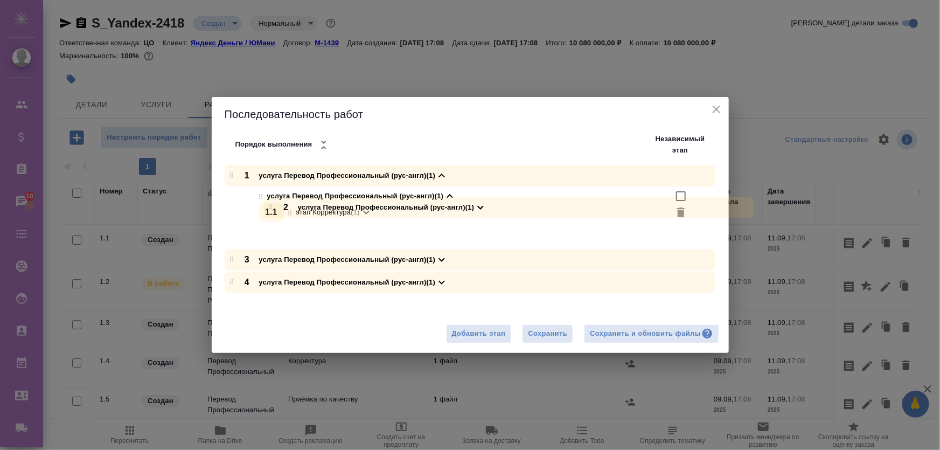
drag, startPoint x: 231, startPoint y: 236, endPoint x: 274, endPoint y: 206, distance: 52.9
click at [274, 206] on div "1 услуга Перевод Профессиональный (рус-англ) (1) услуга Перевод Профессиональны…" at bounding box center [474, 229] width 509 height 129
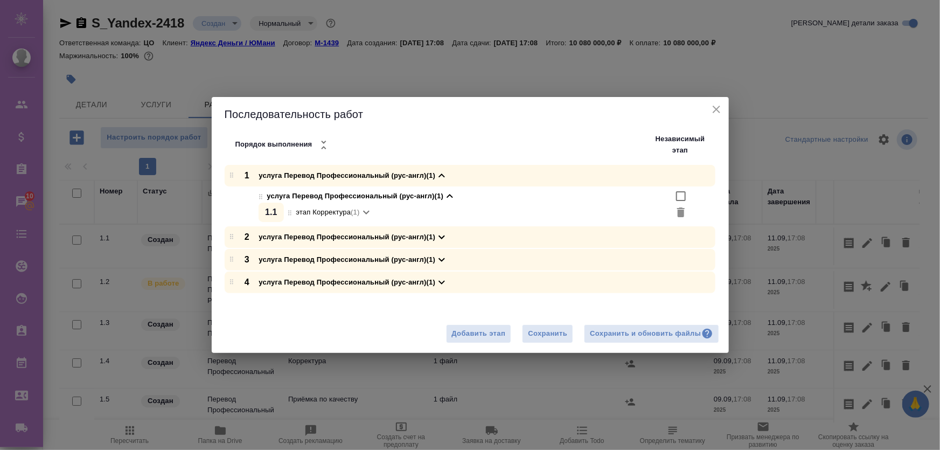
click at [313, 145] on div "Порядок выполнения" at bounding box center [284, 145] width 98 height 18
click at [326, 144] on icon "button" at bounding box center [323, 144] width 13 height 13
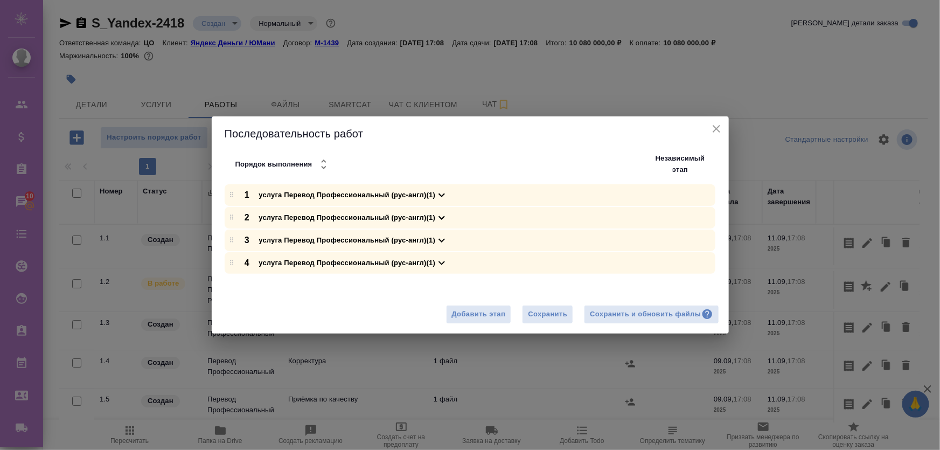
click at [328, 167] on icon "button" at bounding box center [323, 164] width 13 height 13
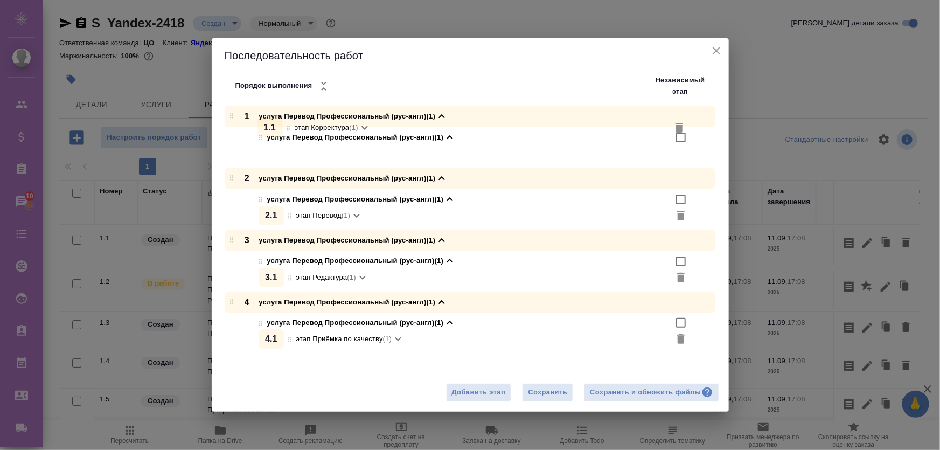
drag, startPoint x: 289, startPoint y: 155, endPoint x: 290, endPoint y: 129, distance: 25.9
click at [290, 129] on div "услуга Перевод Профессиональный (рус-англ) (1) 1 . 1 этап Корректура (1) работа…" at bounding box center [497, 146] width 461 height 38
drag, startPoint x: 261, startPoint y: 199, endPoint x: 255, endPoint y: 194, distance: 7.6
click at [260, 199] on icon at bounding box center [260, 199] width 13 height 8
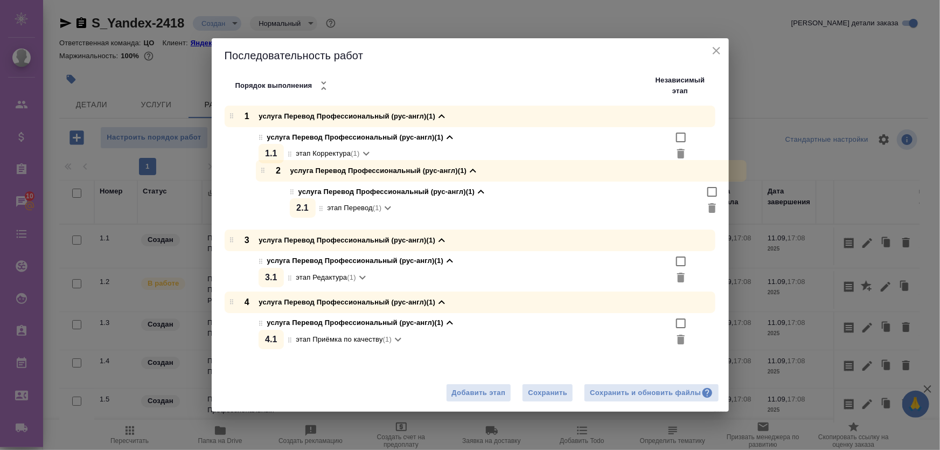
drag, startPoint x: 233, startPoint y: 179, endPoint x: 262, endPoint y: 169, distance: 31.0
click at [268, 166] on div "1 услуга Перевод Профессиональный (рус-англ) (1) услуга Перевод Профессиональны…" at bounding box center [474, 229] width 509 height 246
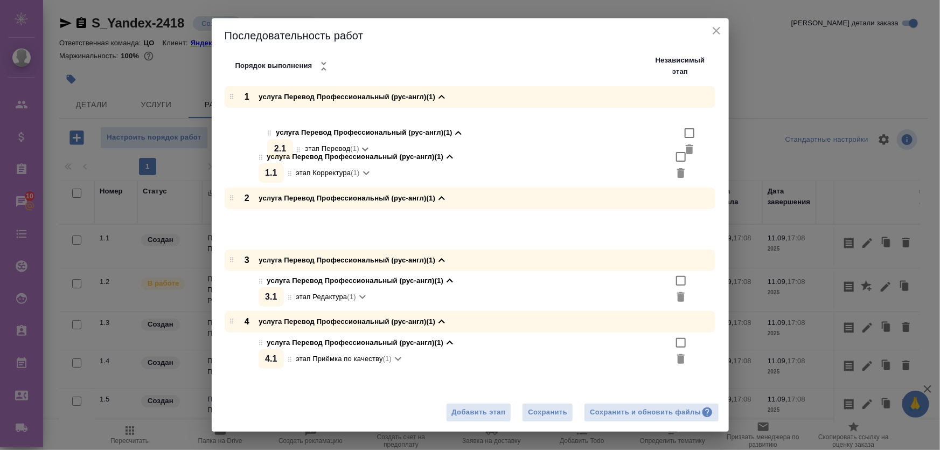
drag, startPoint x: 264, startPoint y: 199, endPoint x: 269, endPoint y: 125, distance: 73.9
click at [269, 125] on div "1 услуга Перевод Профессиональный (рус-англ) (1) услуга Перевод Профессиональны…" at bounding box center [474, 228] width 509 height 285
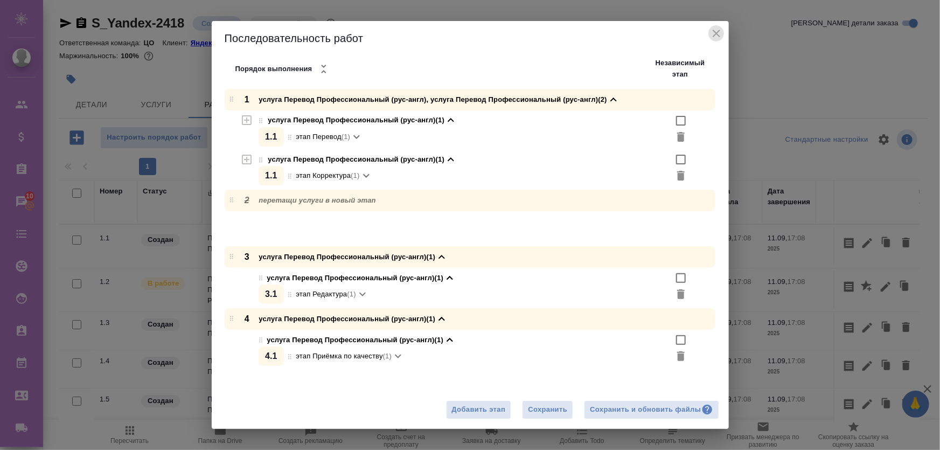
click at [716, 38] on icon "close" at bounding box center [716, 33] width 13 height 13
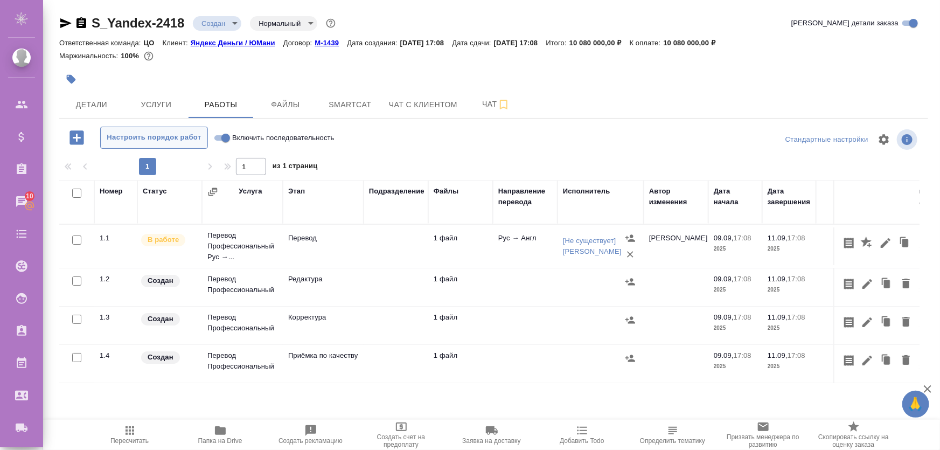
click at [187, 129] on button "Настроить порядок работ" at bounding box center [154, 138] width 108 height 22
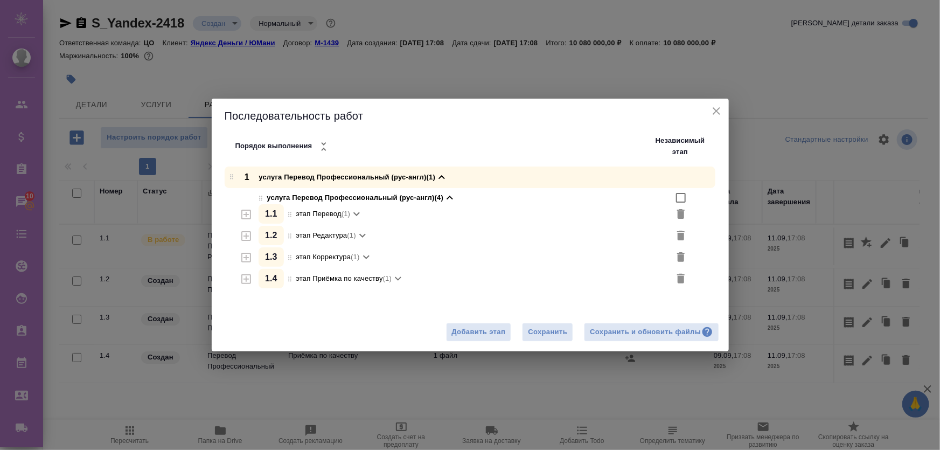
click at [719, 114] on div "Последовательность работ Порядок выполнения Независимый этап" at bounding box center [470, 133] width 517 height 68
click at [716, 109] on icon "close" at bounding box center [716, 110] width 13 height 13
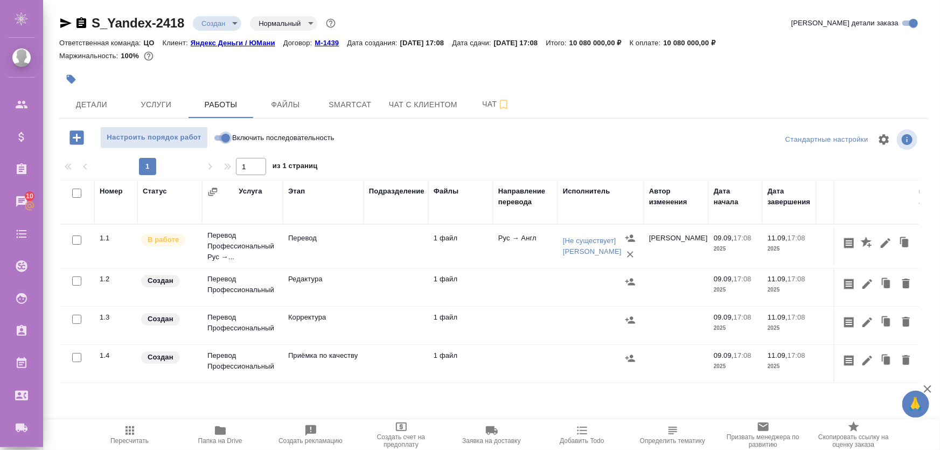
click at [221, 134] on input "Включить последовательность" at bounding box center [225, 137] width 39 height 13
checkbox input "true"
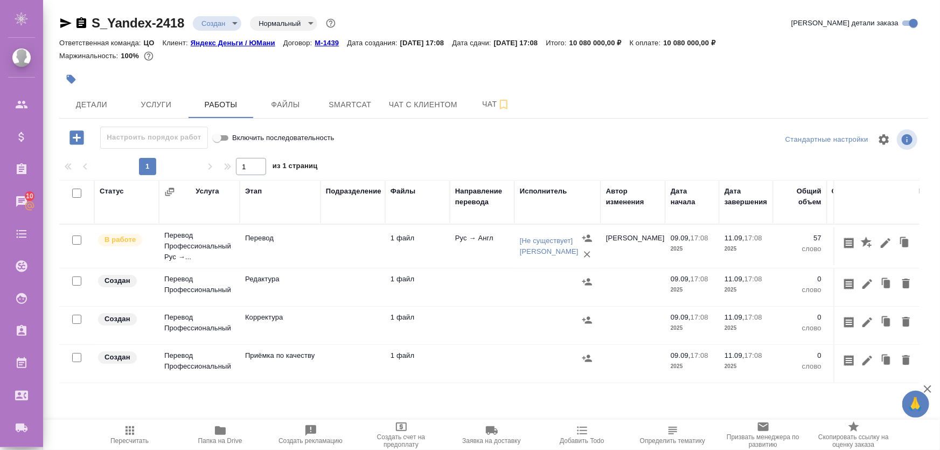
click at [224, 140] on input "Включить последовательность" at bounding box center [217, 137] width 39 height 13
checkbox input "false"
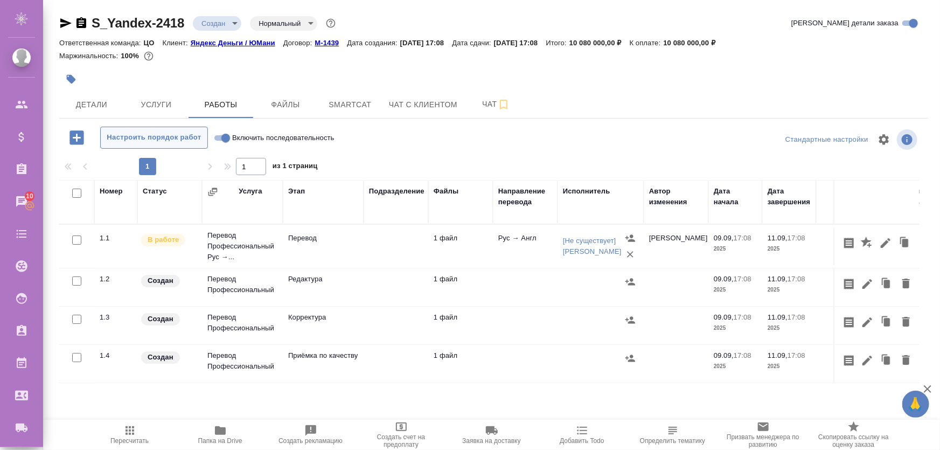
click at [176, 140] on span "Настроить порядок работ" at bounding box center [154, 137] width 96 height 12
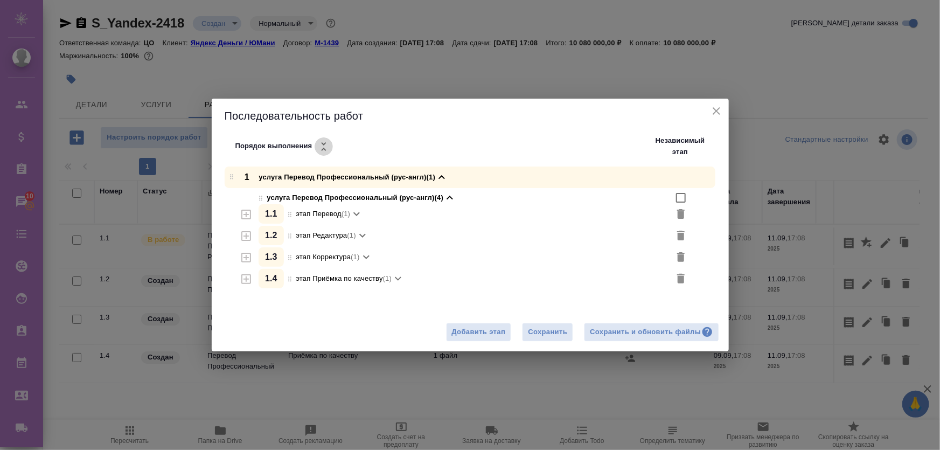
click at [320, 145] on icon "button" at bounding box center [323, 146] width 13 height 13
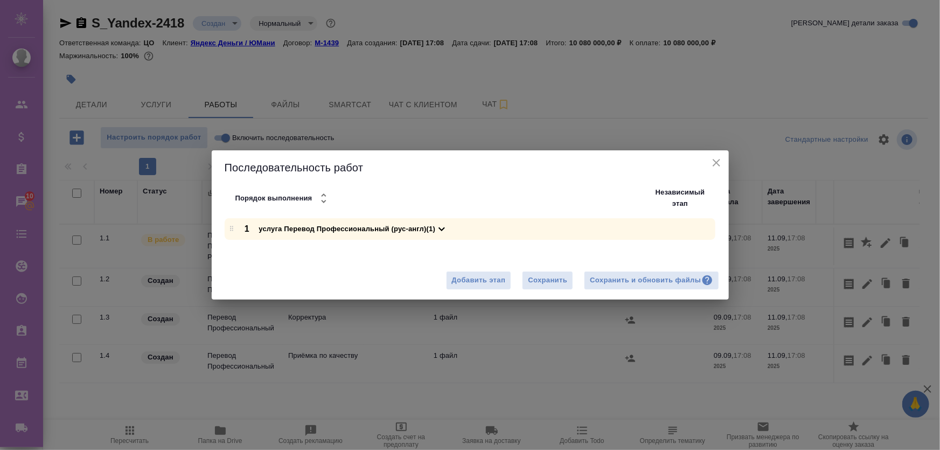
click at [319, 198] on icon "button" at bounding box center [323, 198] width 13 height 13
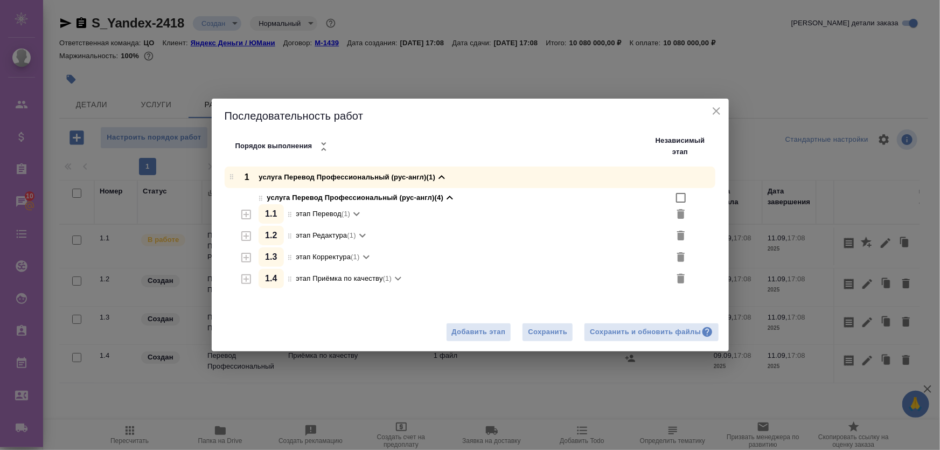
click at [355, 214] on icon at bounding box center [356, 214] width 6 height 4
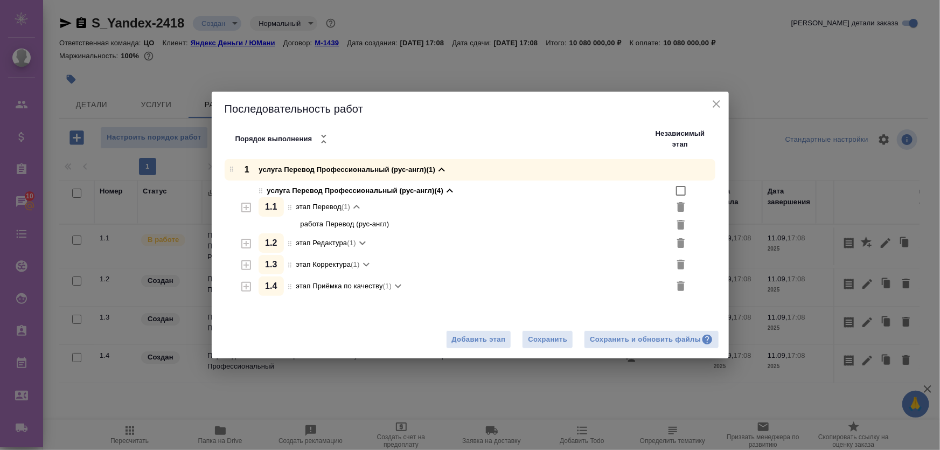
click at [362, 242] on icon at bounding box center [362, 242] width 13 height 13
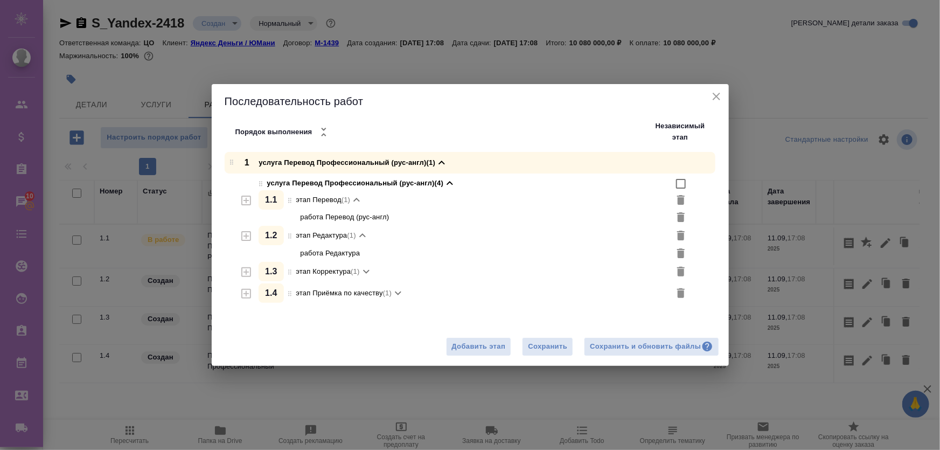
click at [367, 274] on icon at bounding box center [366, 271] width 13 height 13
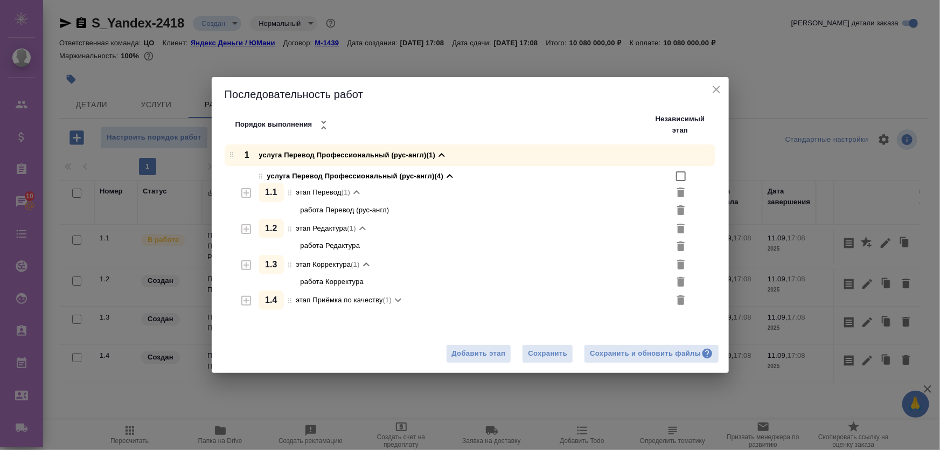
click at [393, 301] on icon at bounding box center [397, 299] width 13 height 13
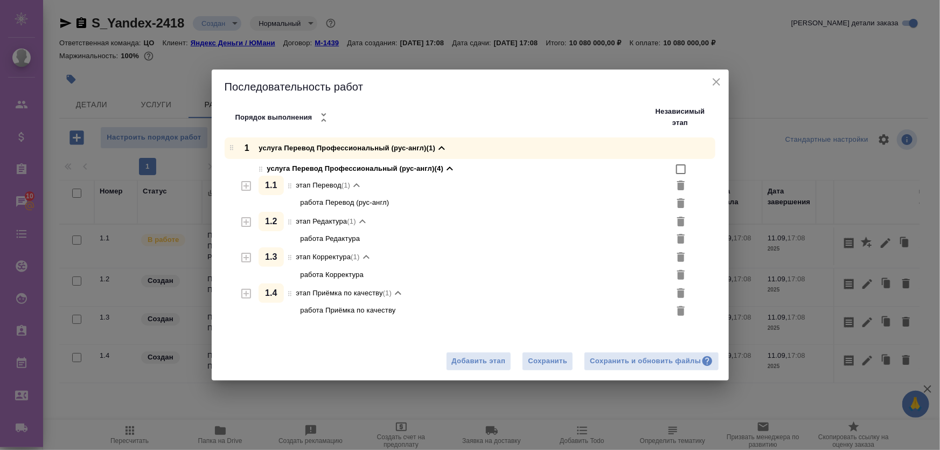
click at [256, 291] on div "услуга Перевод Профессиональный (рус-англ) (4) 1 . 1 этап Перевод (1) работа Пе…" at bounding box center [489, 239] width 480 height 160
click at [723, 82] on button "close" at bounding box center [716, 82] width 16 height 16
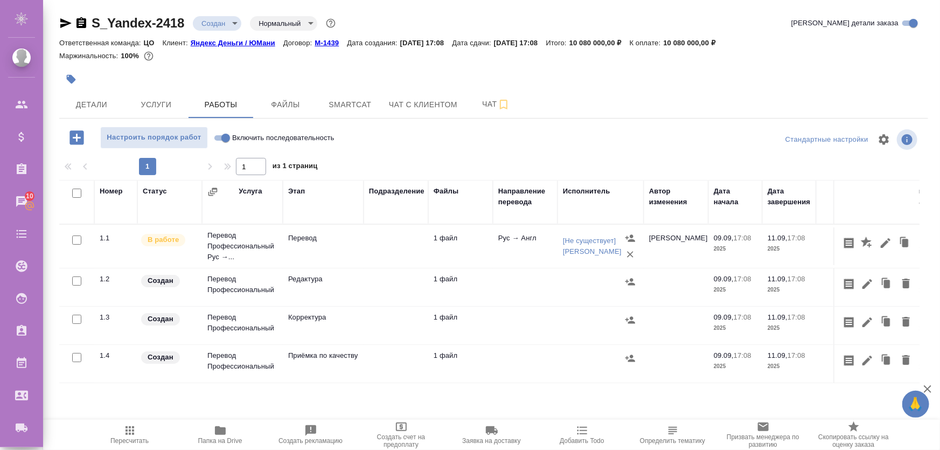
click at [75, 138] on icon "button" at bounding box center [76, 137] width 14 height 14
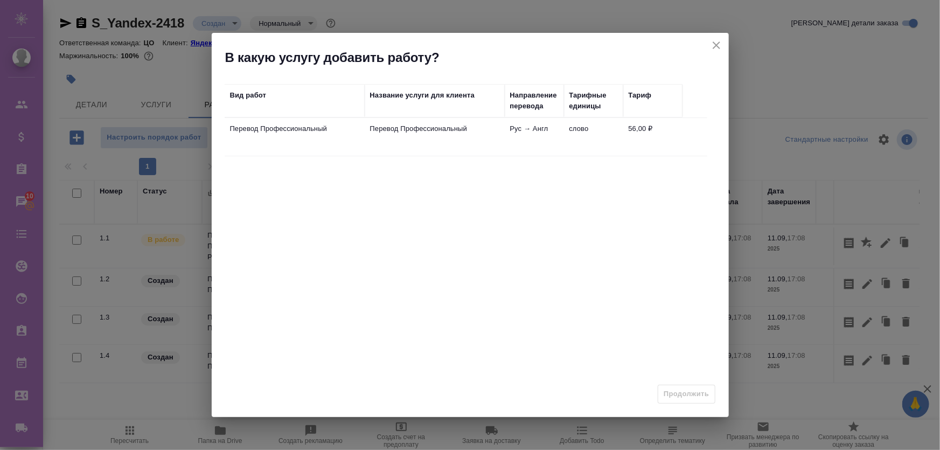
click at [718, 47] on icon "close" at bounding box center [716, 45] width 8 height 8
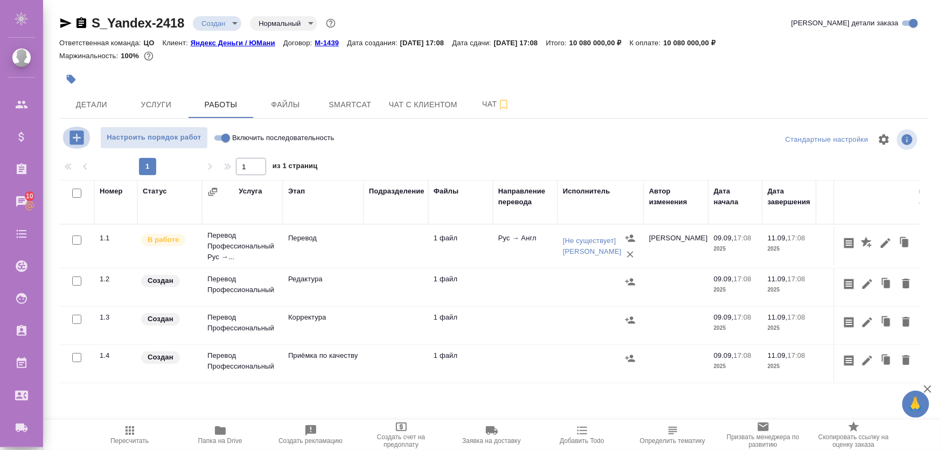
click at [75, 136] on icon "button" at bounding box center [76, 137] width 14 height 14
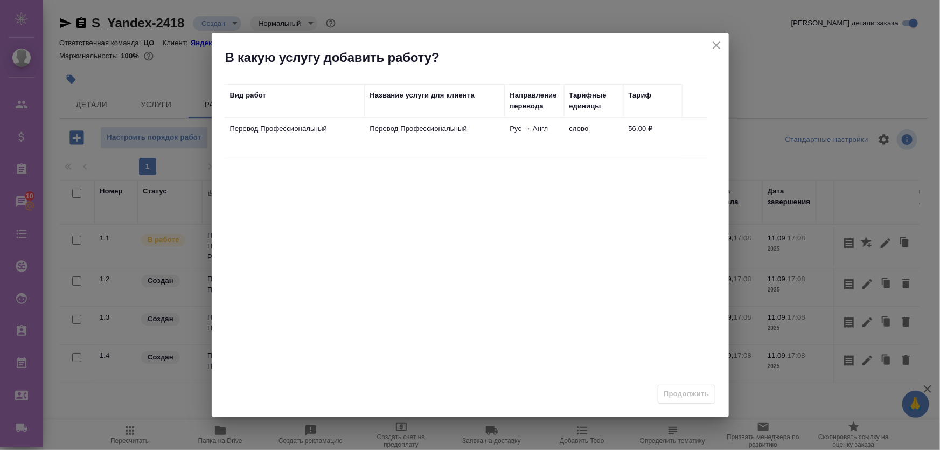
click at [720, 44] on icon "close" at bounding box center [716, 45] width 13 height 13
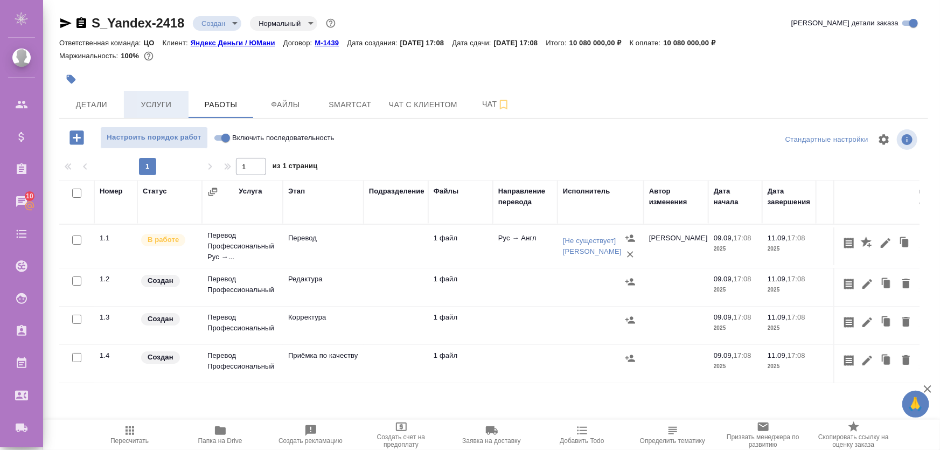
click at [151, 102] on span "Услуги" at bounding box center [156, 104] width 52 height 13
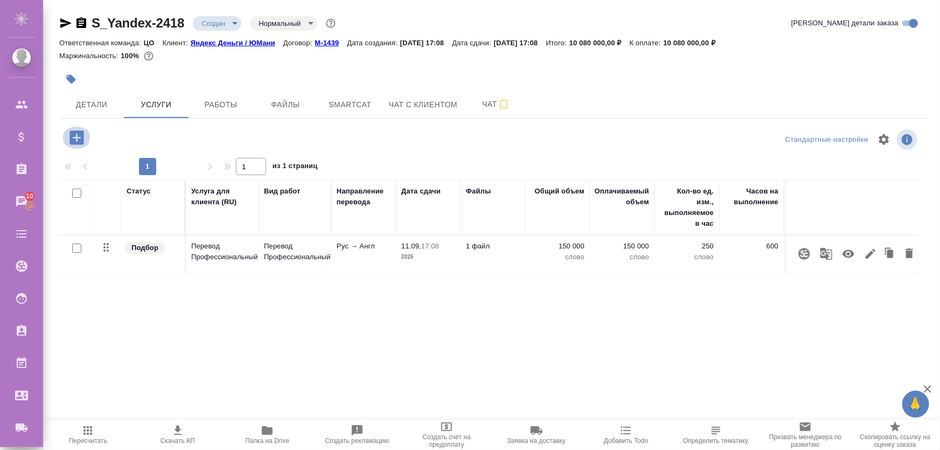
click at [81, 134] on icon "button" at bounding box center [76, 137] width 14 height 14
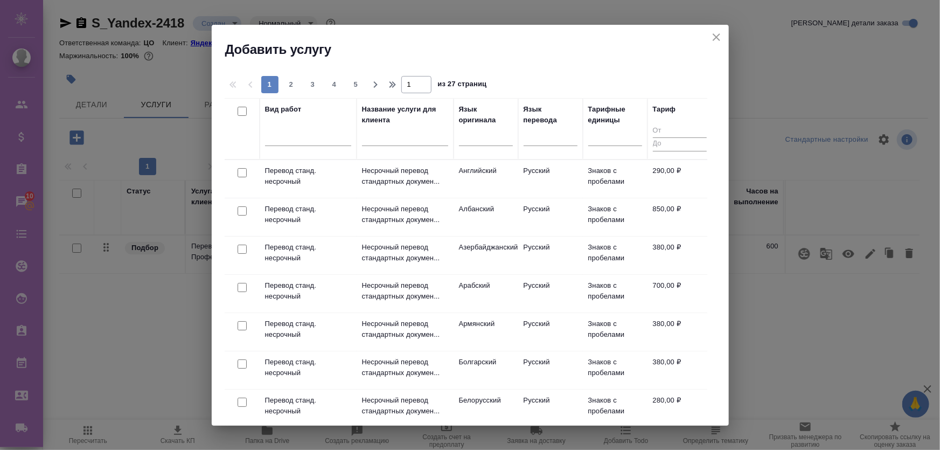
click at [718, 34] on icon "close" at bounding box center [716, 37] width 8 height 8
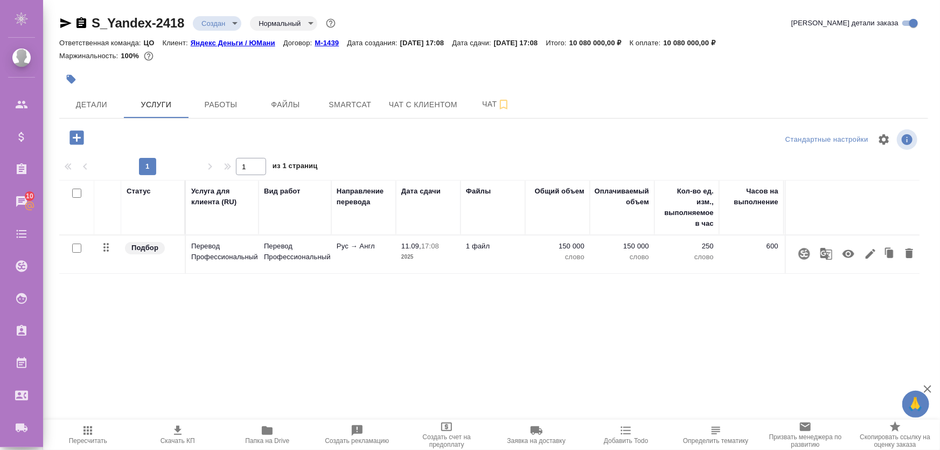
click at [70, 134] on icon "button" at bounding box center [76, 137] width 14 height 14
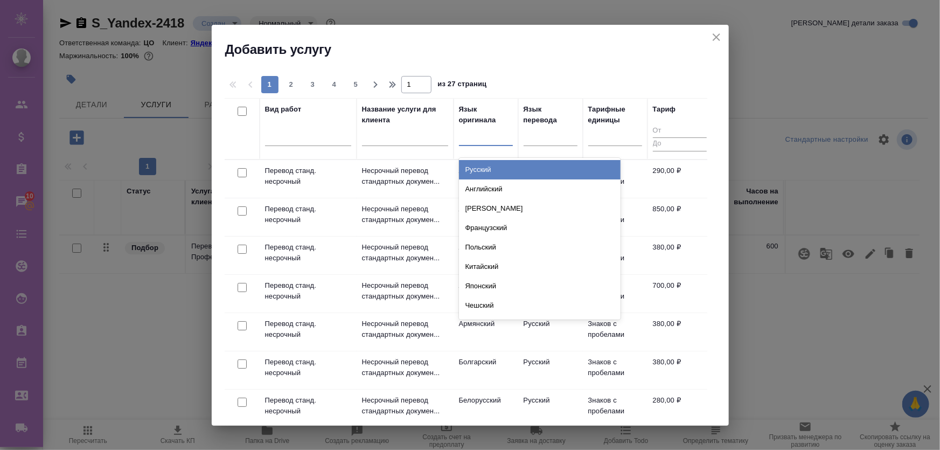
click at [478, 136] on div at bounding box center [486, 135] width 54 height 16
click at [474, 172] on div "Русский" at bounding box center [540, 169] width 162 height 19
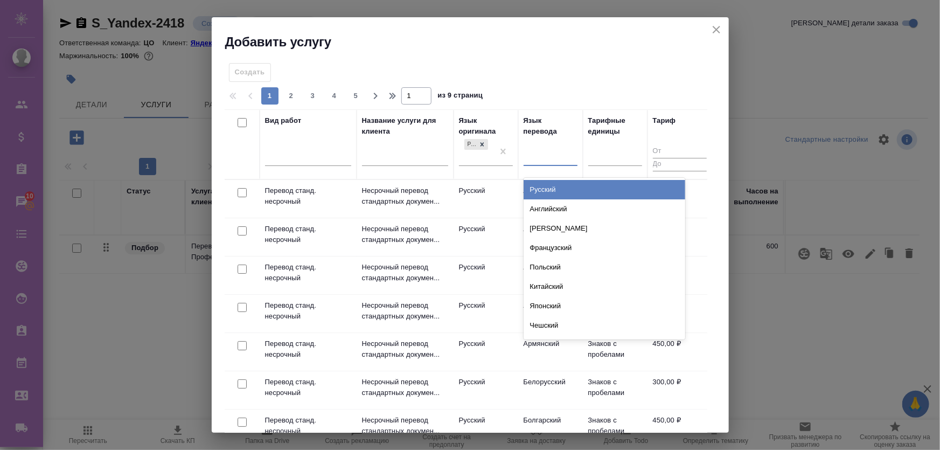
click at [542, 149] on div at bounding box center [550, 156] width 54 height 16
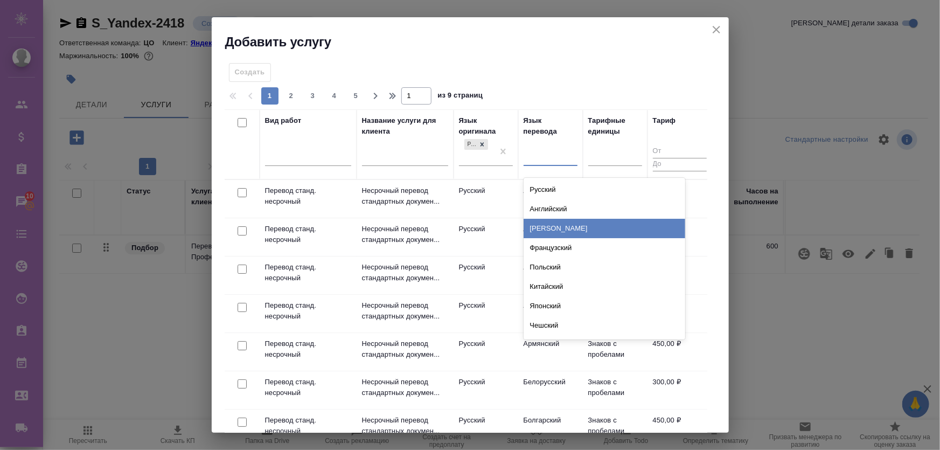
click at [559, 231] on div "Немецкий" at bounding box center [604, 228] width 162 height 19
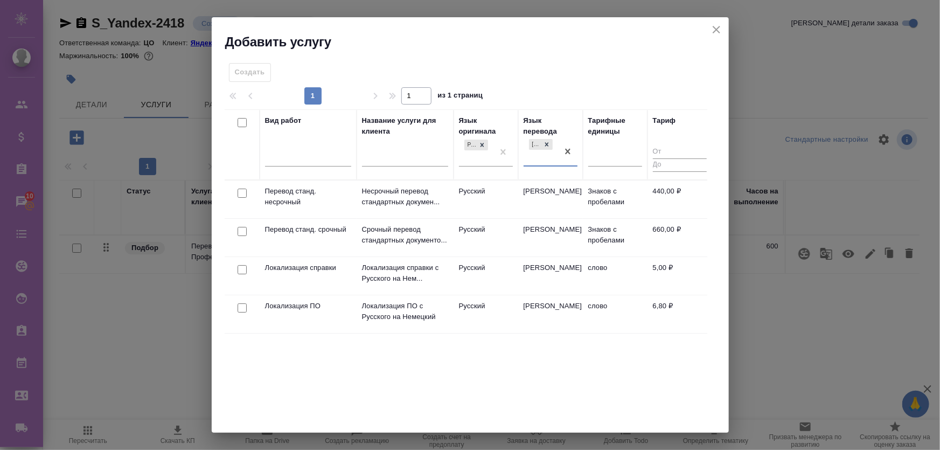
click at [240, 190] on input "checkbox" at bounding box center [241, 192] width 9 height 9
checkbox input "true"
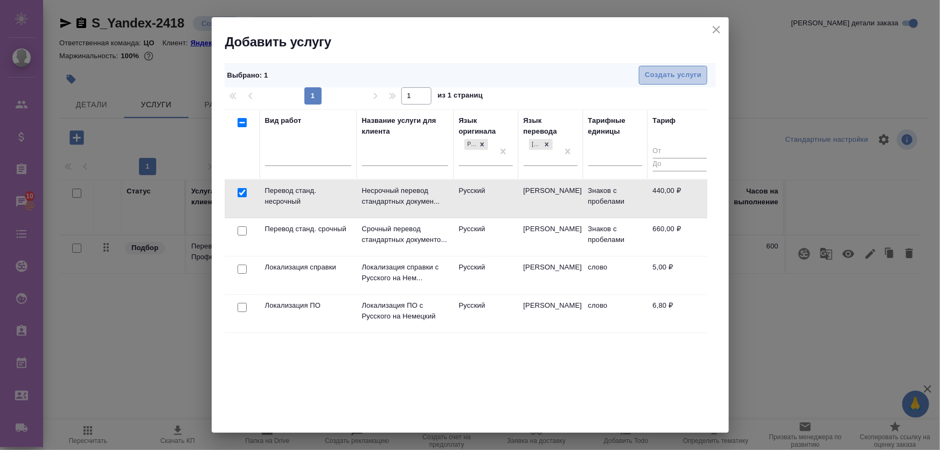
click at [687, 73] on span "Создать услуги" at bounding box center [673, 75] width 57 height 12
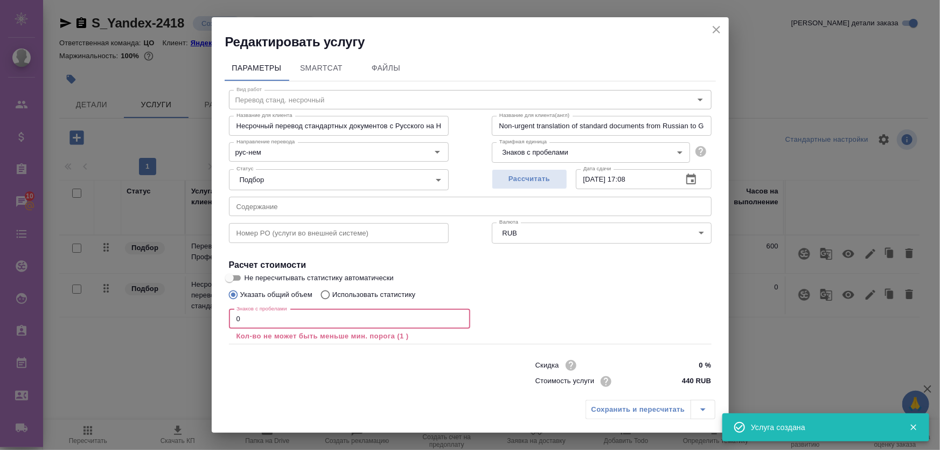
drag, startPoint x: 401, startPoint y: 311, endPoint x: 150, endPoint y: 306, distance: 251.0
click at [150, 306] on div "Редактировать услугу Параметры SmartCat Файлы Вид работ Перевод станд. несрочны…" at bounding box center [470, 225] width 940 height 450
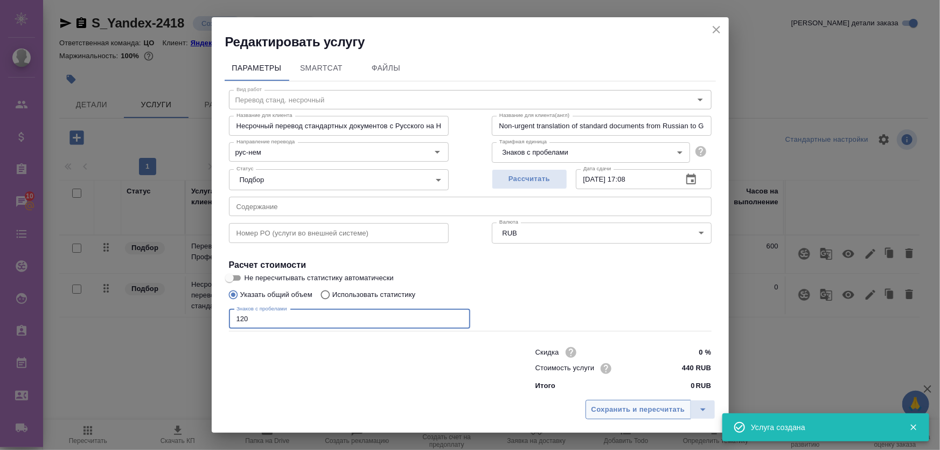
type input "120"
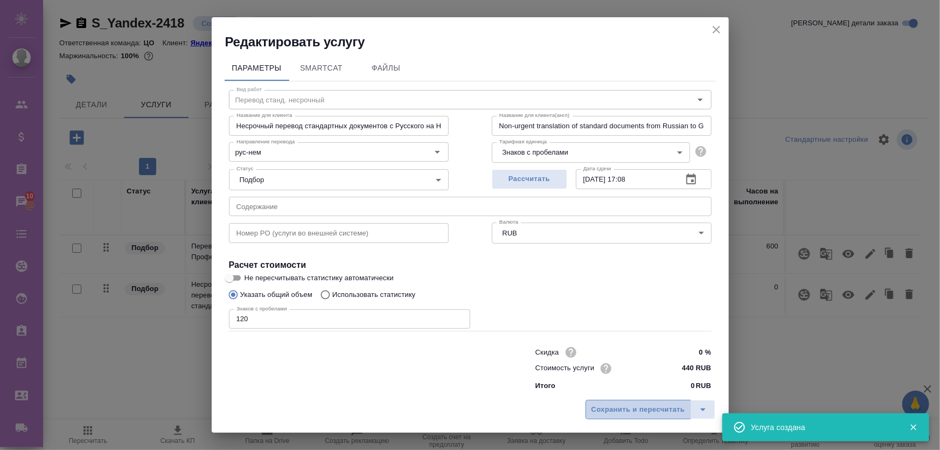
click at [635, 408] on span "Сохранить и пересчитать" at bounding box center [638, 409] width 94 height 12
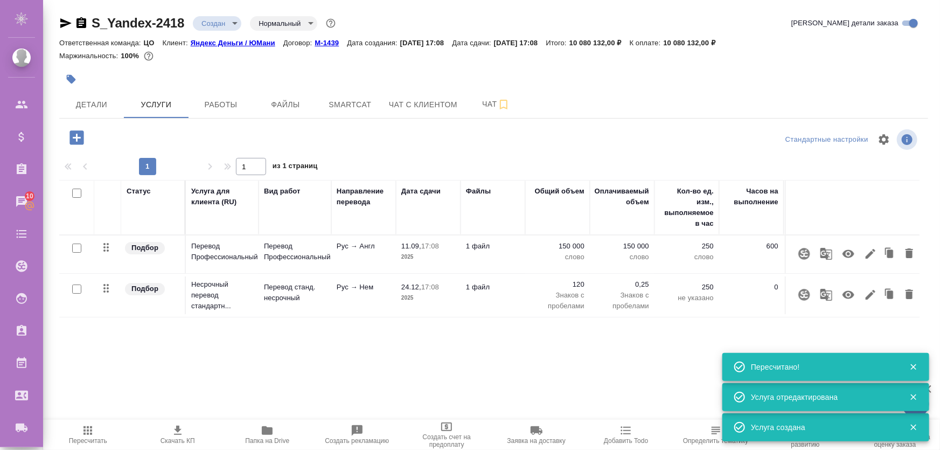
click at [76, 134] on icon "button" at bounding box center [76, 137] width 14 height 14
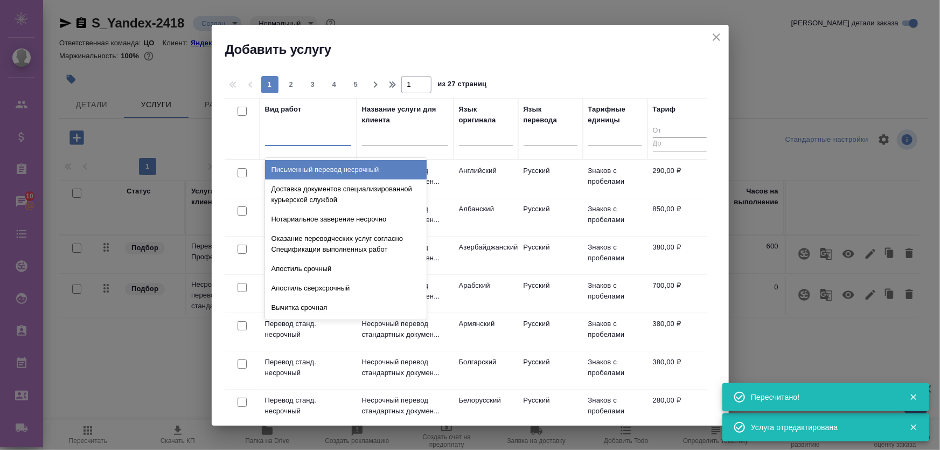
click at [290, 135] on div at bounding box center [308, 135] width 86 height 16
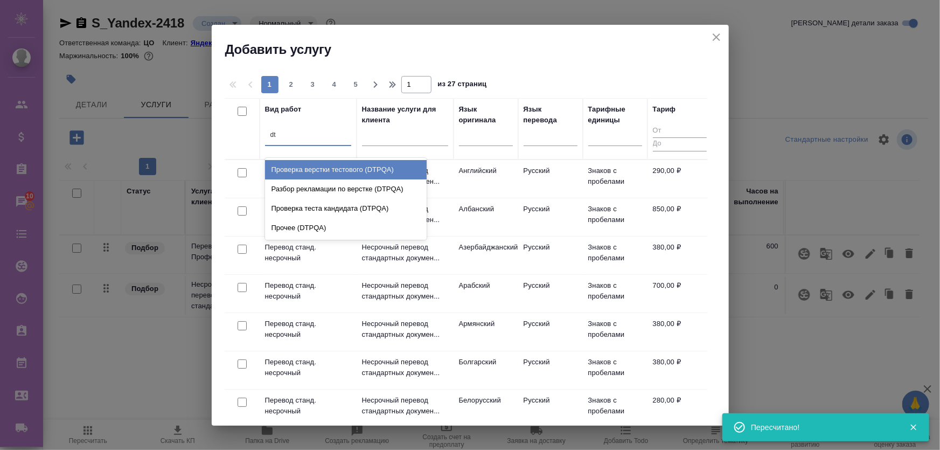
type input "d"
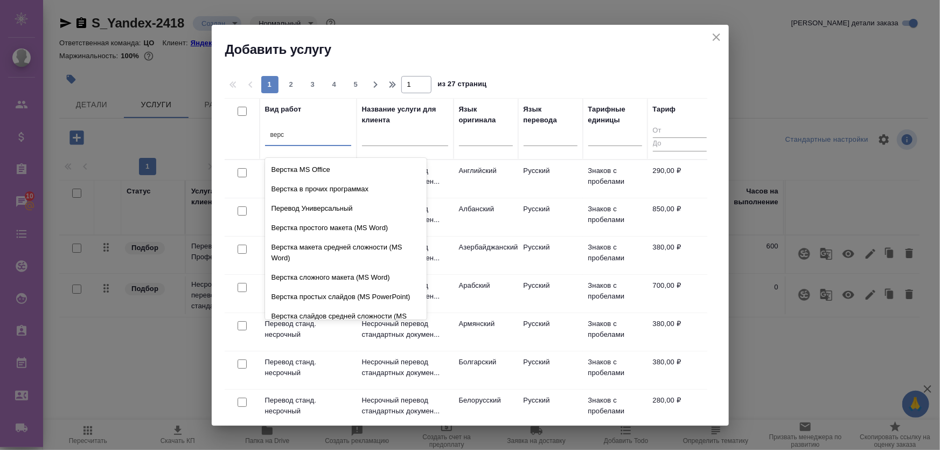
type input "верст"
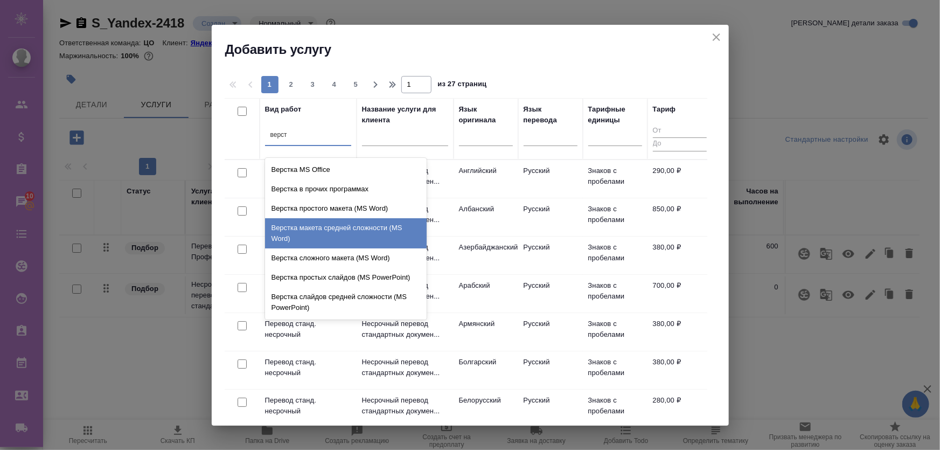
click at [307, 230] on div "Верстка макета средней сложности (MS Word)" at bounding box center [346, 233] width 162 height 30
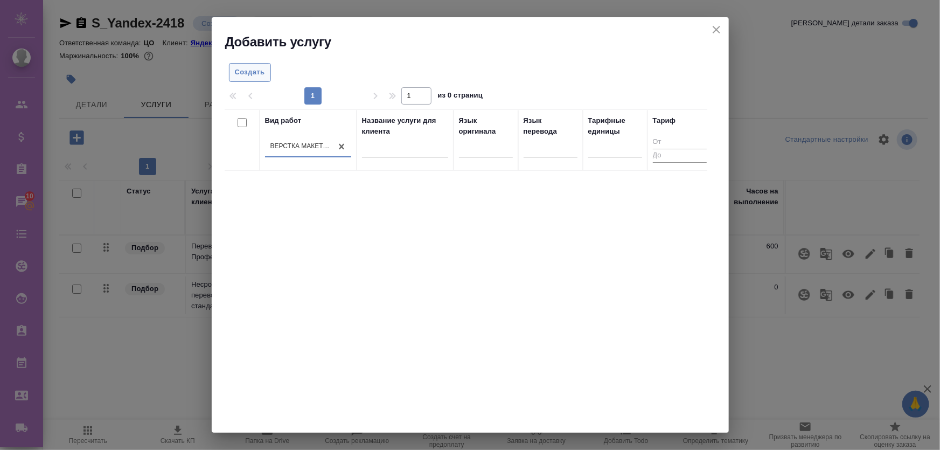
click at [246, 79] on button "Создать" at bounding box center [250, 72] width 42 height 19
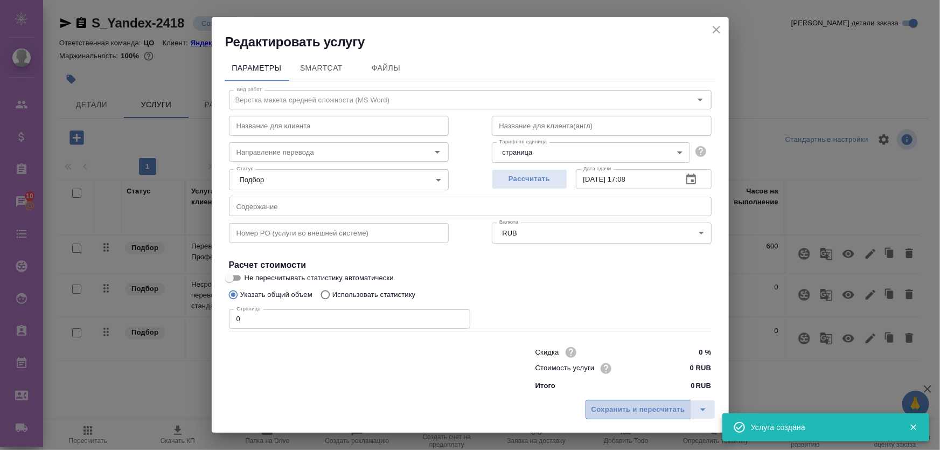
click at [619, 411] on span "Сохранить и пересчитать" at bounding box center [638, 409] width 94 height 12
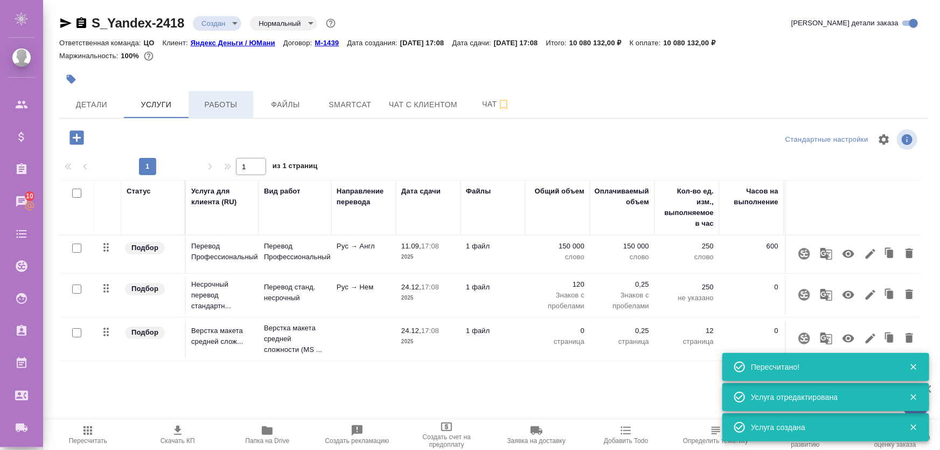
click at [229, 108] on span "Работы" at bounding box center [221, 104] width 52 height 13
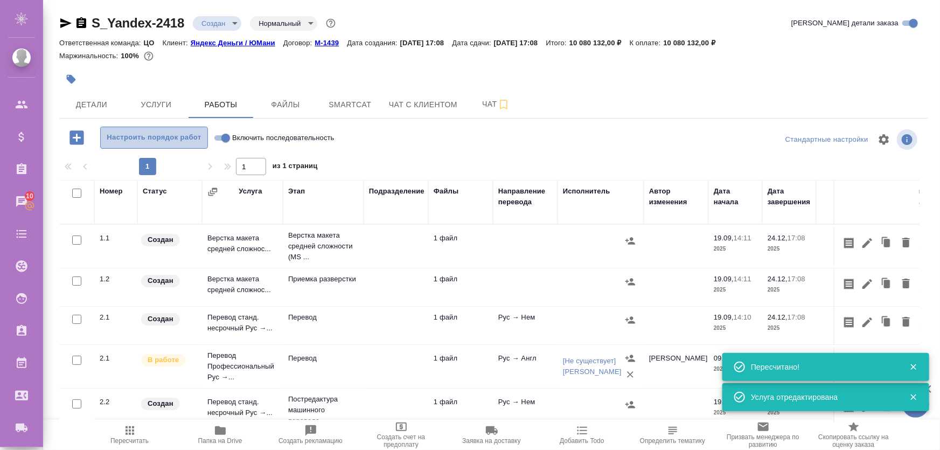
click at [172, 140] on span "Настроить порядок работ" at bounding box center [154, 137] width 96 height 12
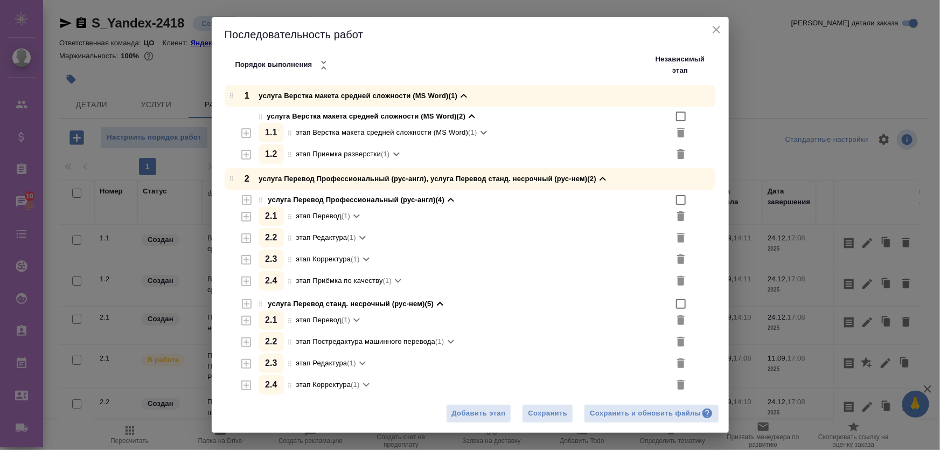
click at [450, 199] on icon at bounding box center [450, 199] width 13 height 13
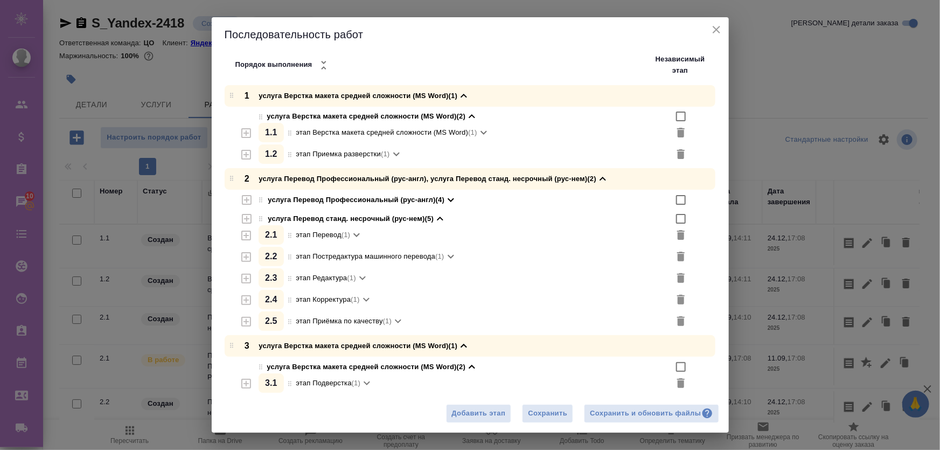
click at [443, 220] on icon at bounding box center [440, 218] width 6 height 4
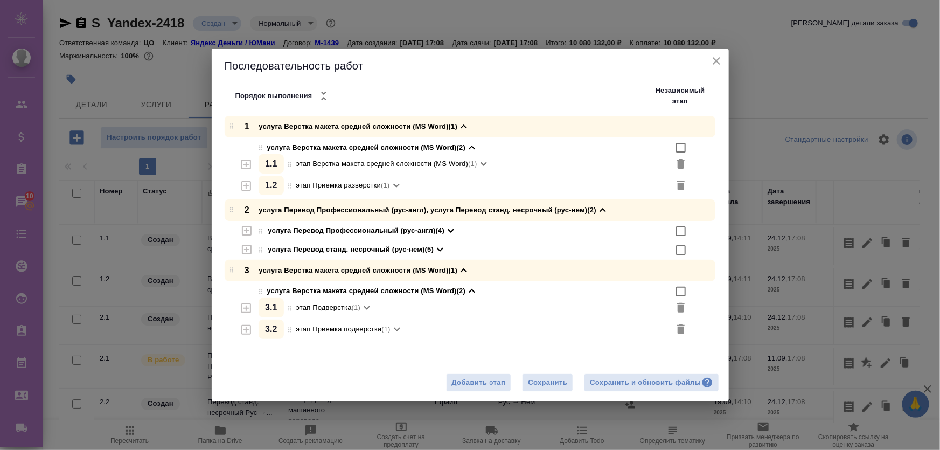
click at [456, 227] on icon at bounding box center [450, 230] width 13 height 13
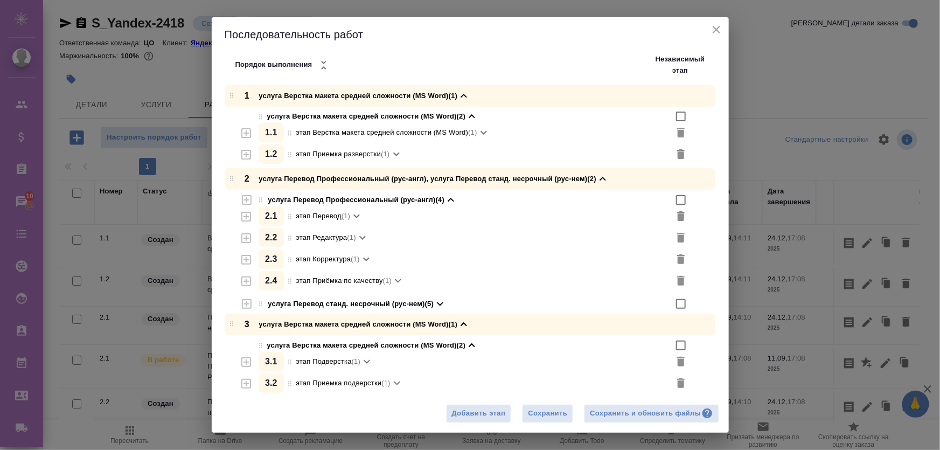
click at [677, 238] on icon "button" at bounding box center [681, 238] width 8 height 10
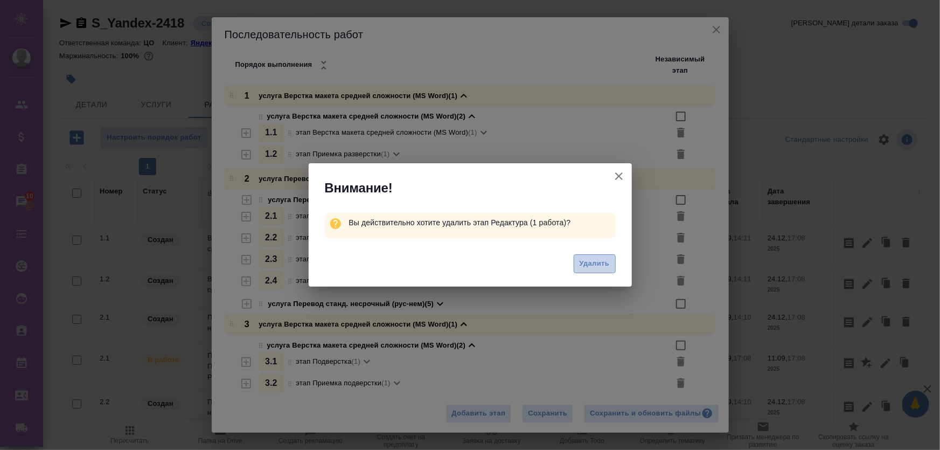
click at [589, 263] on span "Удалить" at bounding box center [594, 263] width 30 height 12
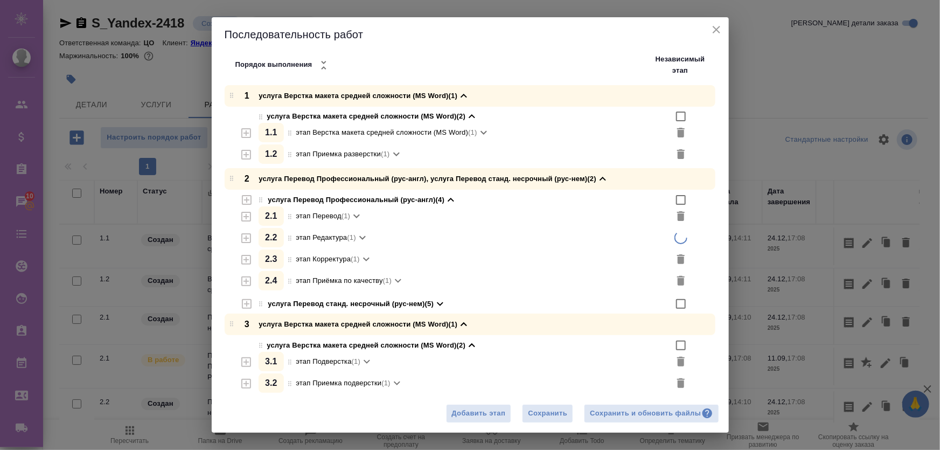
click at [677, 256] on icon "button" at bounding box center [681, 259] width 8 height 10
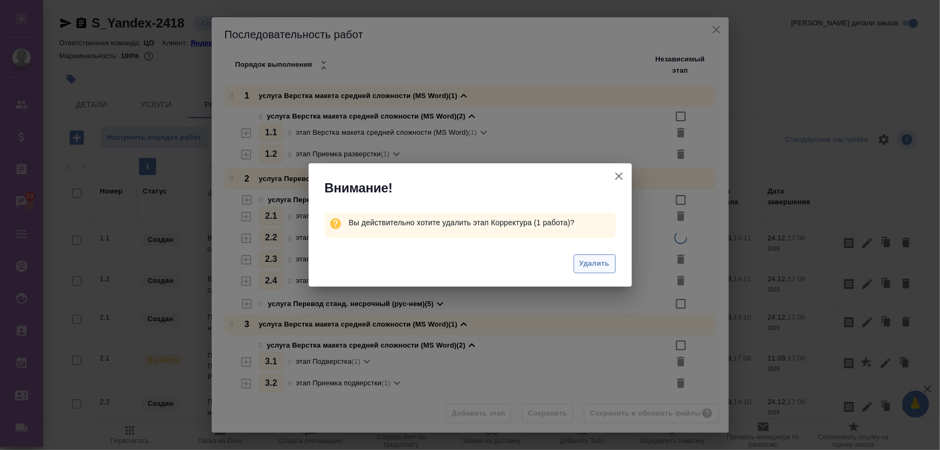
click at [603, 260] on span "Удалить" at bounding box center [594, 263] width 30 height 12
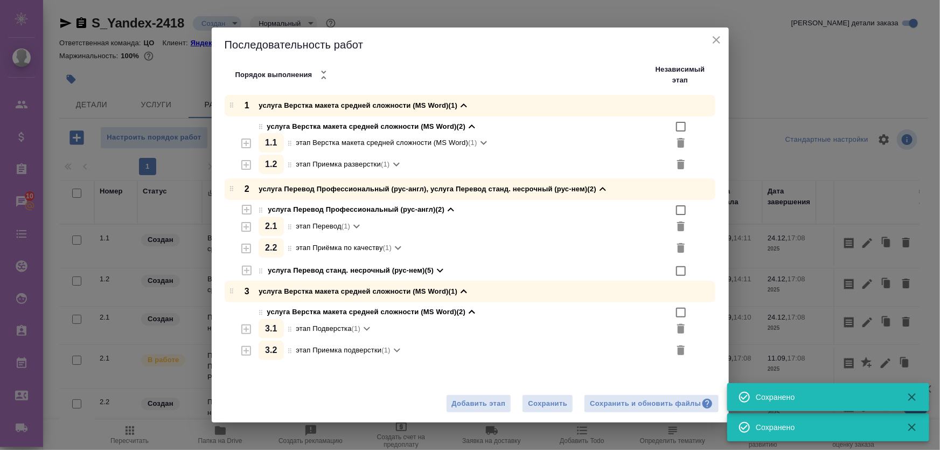
click at [485, 145] on icon at bounding box center [483, 142] width 13 height 13
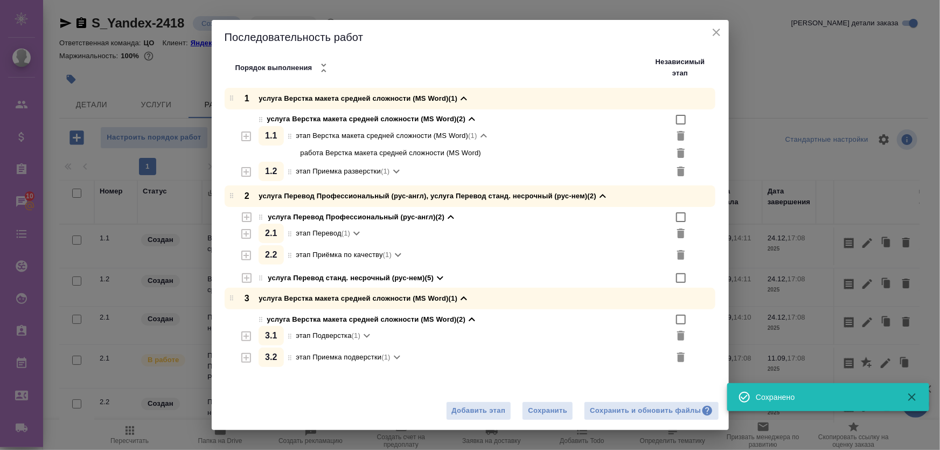
click at [484, 138] on icon at bounding box center [483, 135] width 13 height 13
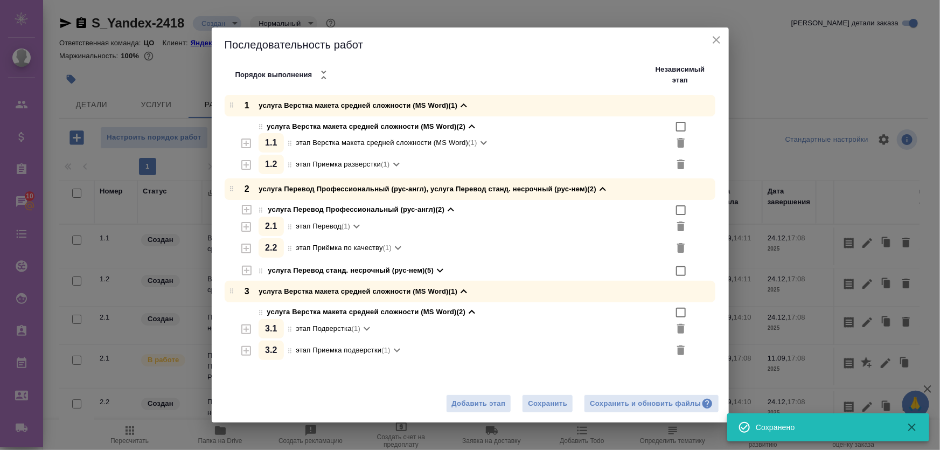
click at [395, 166] on icon at bounding box center [396, 164] width 13 height 13
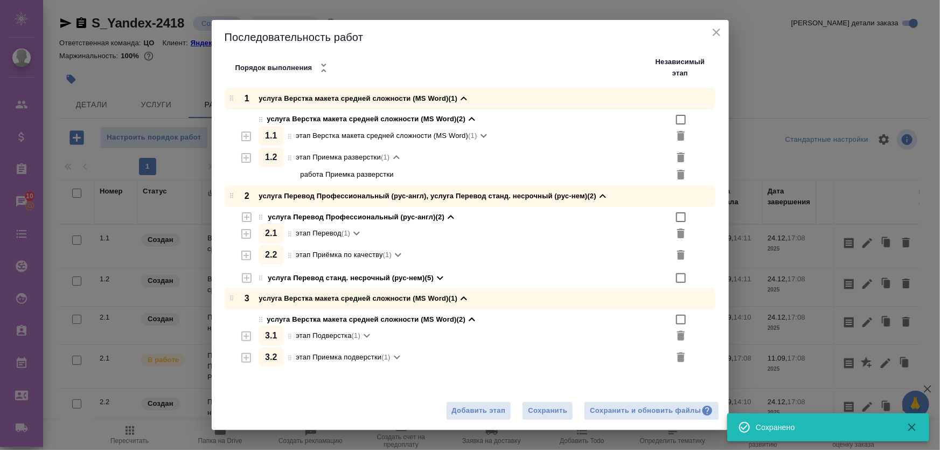
click at [396, 163] on icon at bounding box center [396, 157] width 13 height 13
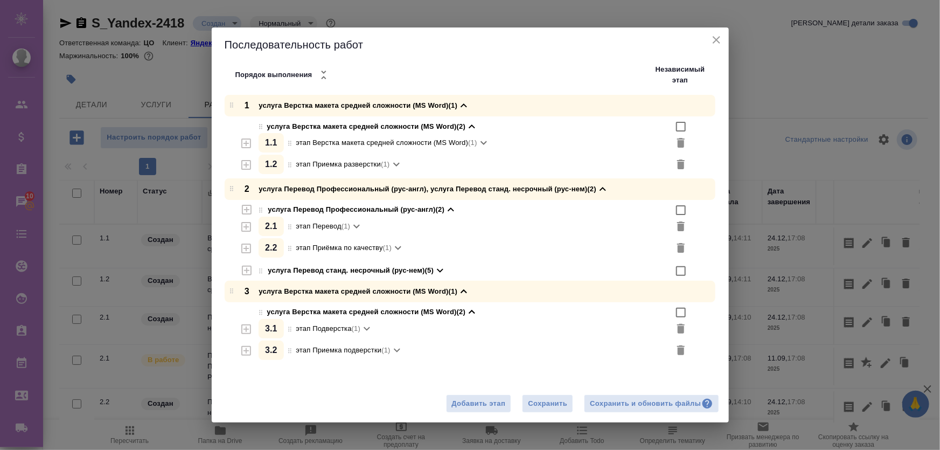
click at [442, 273] on icon at bounding box center [439, 270] width 13 height 13
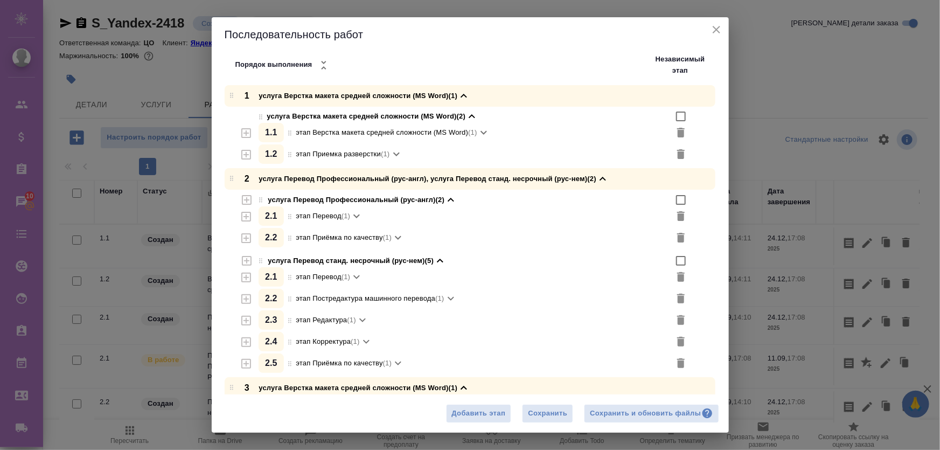
click at [677, 298] on icon "button" at bounding box center [681, 298] width 8 height 10
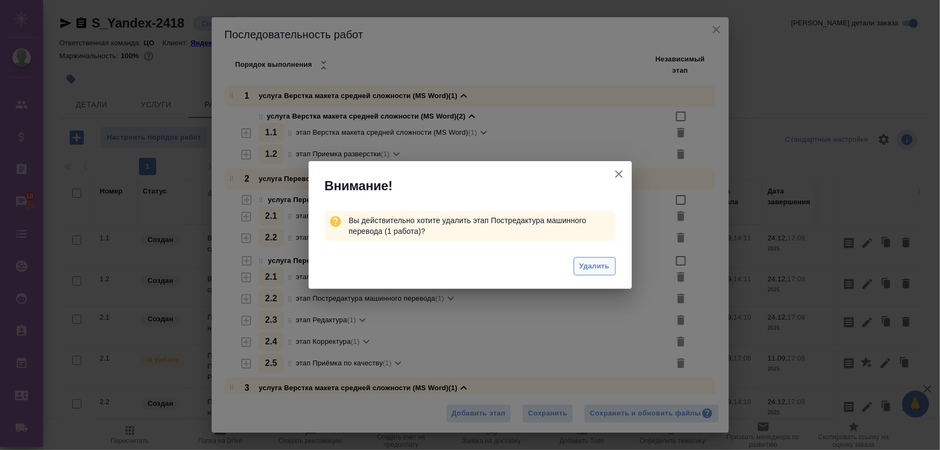
click at [583, 267] on span "Удалить" at bounding box center [594, 266] width 30 height 12
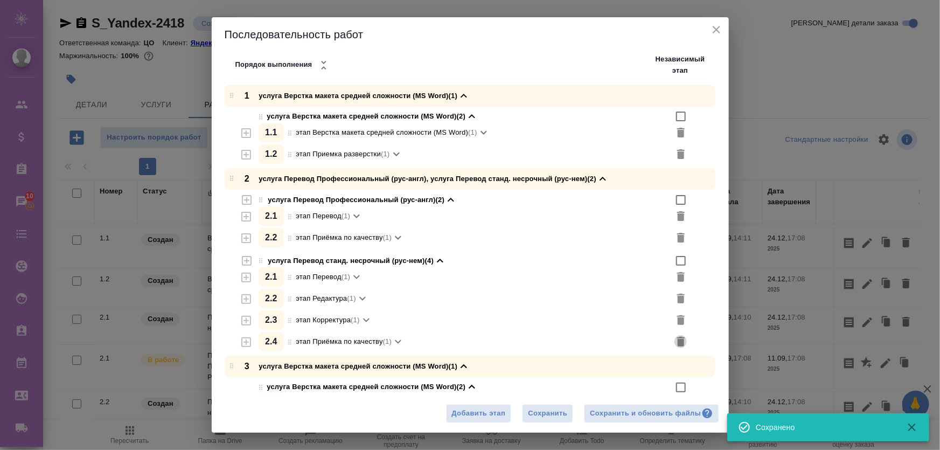
click at [677, 342] on icon "button" at bounding box center [681, 342] width 8 height 10
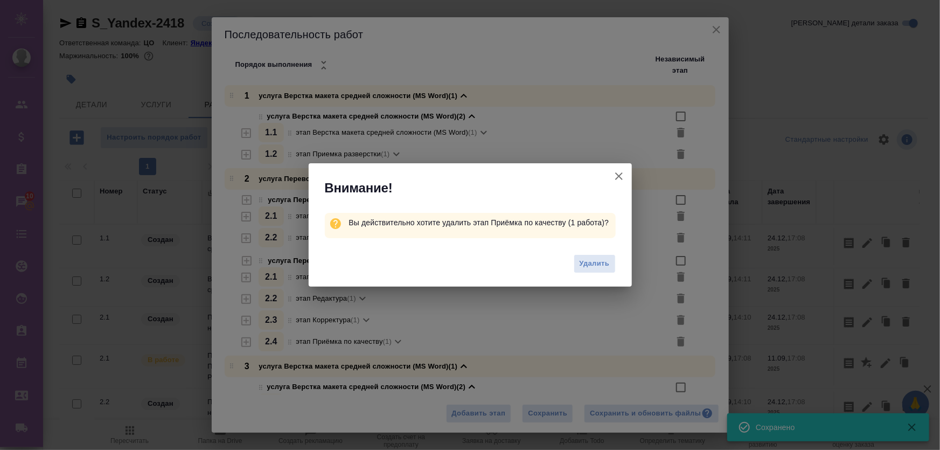
click at [597, 271] on button "Удалить" at bounding box center [594, 263] width 42 height 19
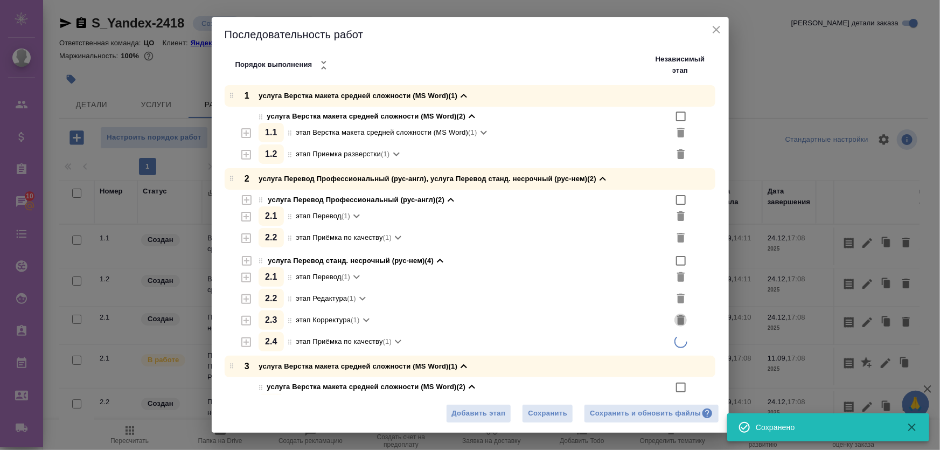
click at [677, 320] on icon "button" at bounding box center [681, 320] width 8 height 10
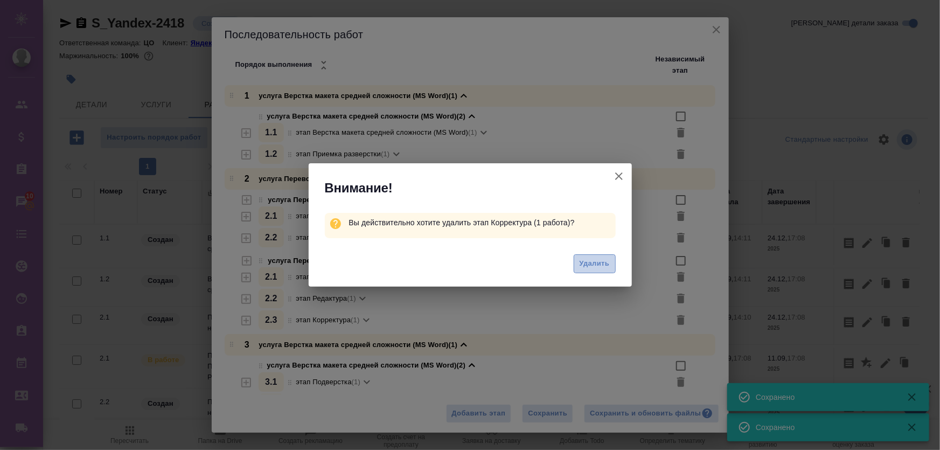
click at [590, 268] on span "Удалить" at bounding box center [594, 263] width 30 height 12
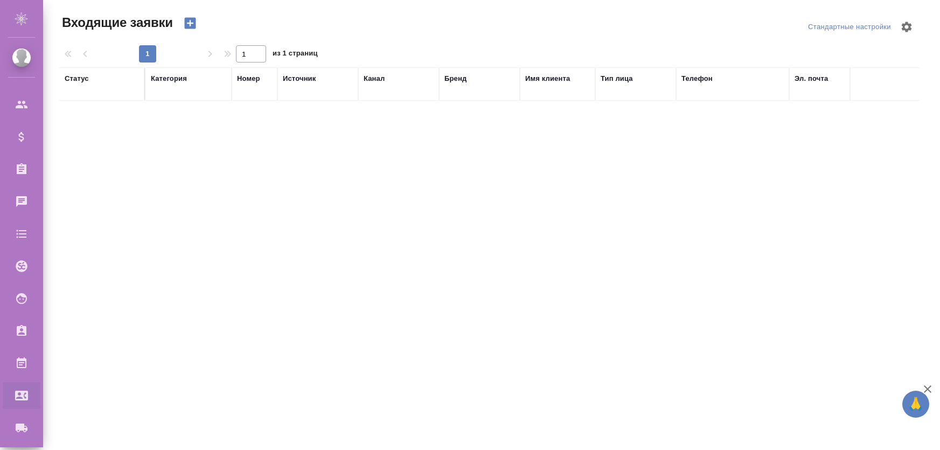
select select "RU"
click at [510, 145] on div "Статус [PERSON_NAME] Источник [PERSON_NAME] Имя клиента Тип лица Телефон Эл. по…" at bounding box center [489, 261] width 860 height 388
select select "RU"
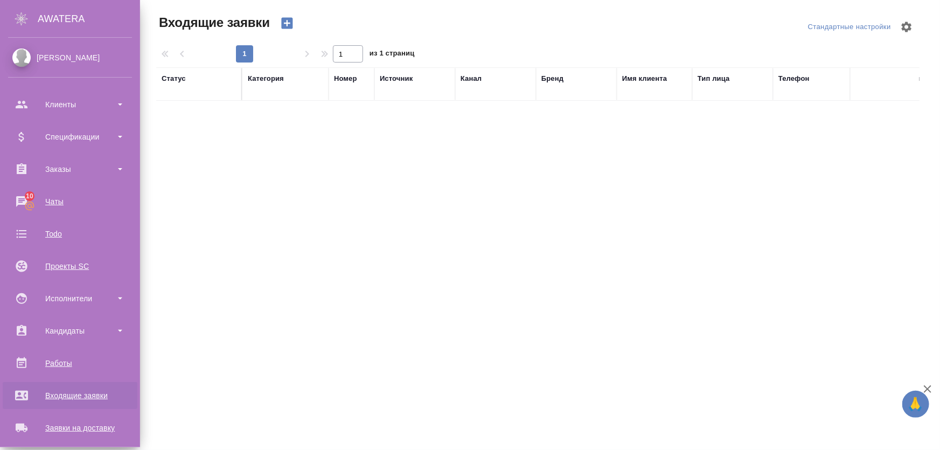
click at [80, 397] on div "Входящие заявки" at bounding box center [70, 395] width 124 height 16
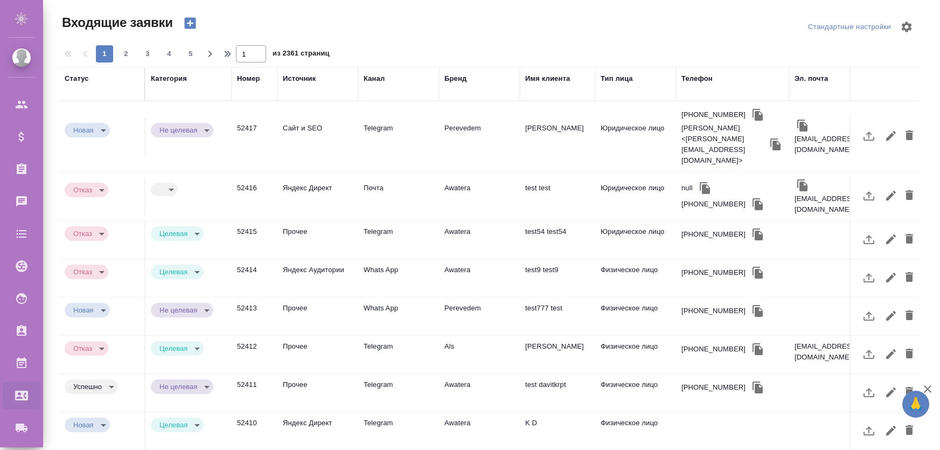
select select "RU"
click at [310, 297] on td "Прочее" at bounding box center [317, 316] width 81 height 38
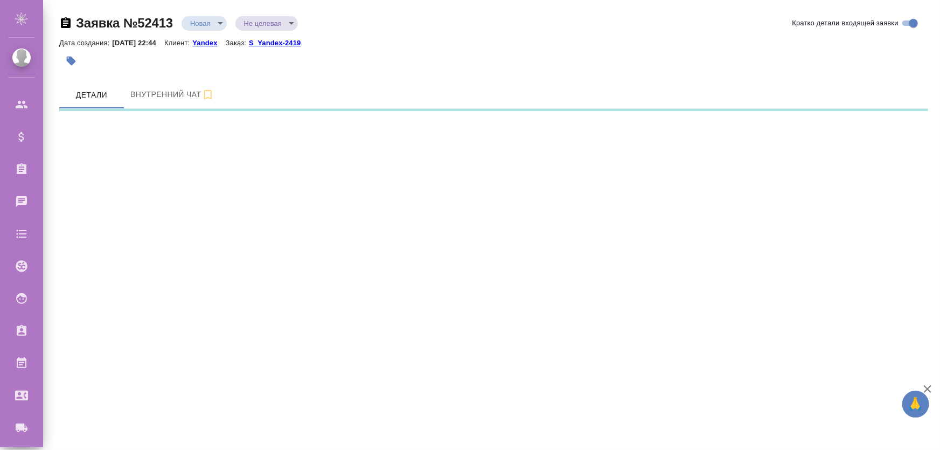
select select "RU"
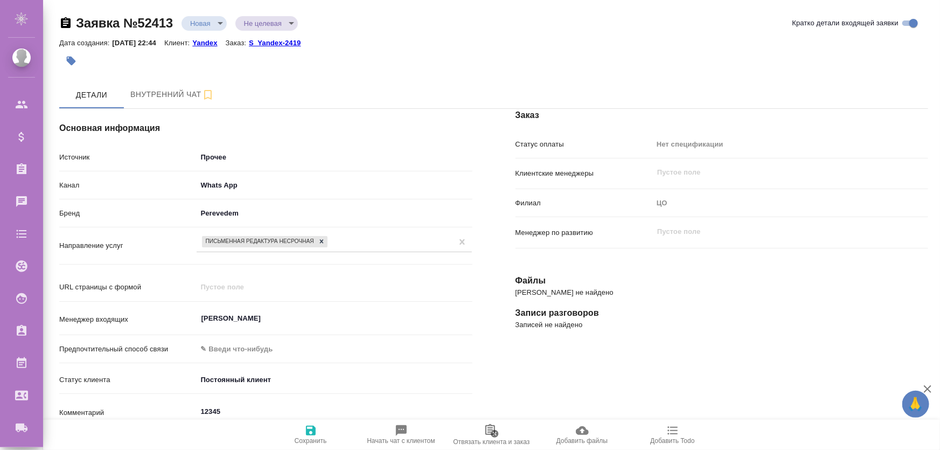
type textarea "x"
click at [213, 22] on body "🙏 .cls-1 fill:#fff; AWATERA [PERSON_NAME] Спецификации Заказы 10 Чаты Todo Прое…" at bounding box center [470, 268] width 940 height 536
click at [210, 22] on button "Новая" at bounding box center [203, 23] width 27 height 12
click at [207, 25] on body "🙏 .cls-1 fill:#fff; AWATERA [PERSON_NAME] Спецификации Заказы 10 Чаты Todo Прое…" at bounding box center [470, 268] width 940 height 536
click at [202, 39] on button "Отказ" at bounding box center [202, 42] width 25 height 12
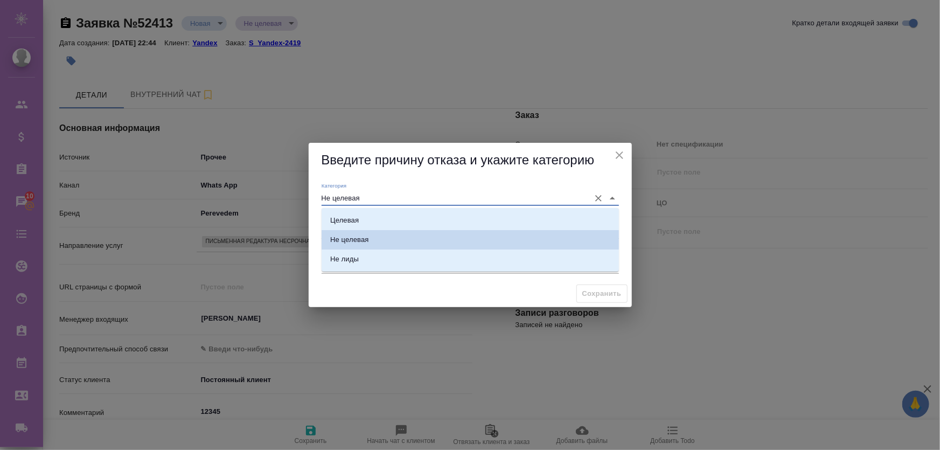
click at [376, 197] on input "Не целевая" at bounding box center [452, 198] width 263 height 15
drag, startPoint x: 376, startPoint y: 197, endPoint x: 376, endPoint y: 212, distance: 15.1
click at [376, 198] on input "Не целевая" at bounding box center [452, 198] width 263 height 15
click at [310, 208] on div "Категория Не целевая Причина отказа Комментарий x" at bounding box center [470, 229] width 323 height 102
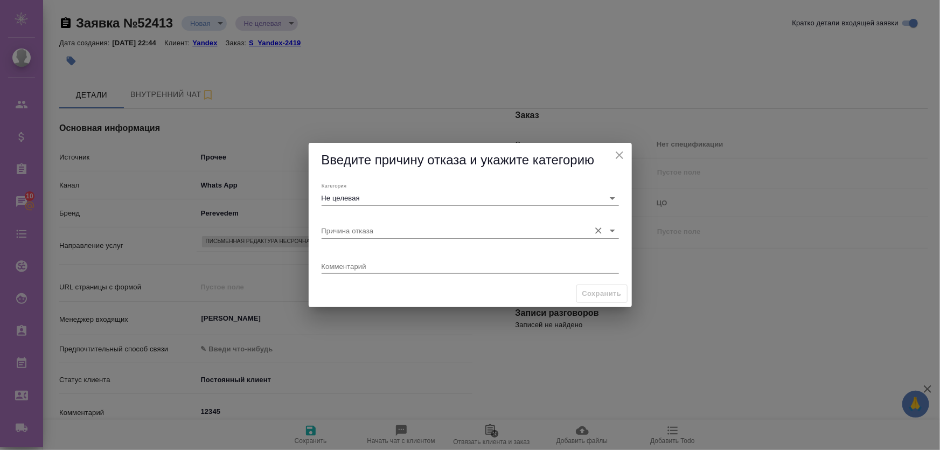
click at [359, 231] on input "Причина отказа" at bounding box center [452, 230] width 263 height 15
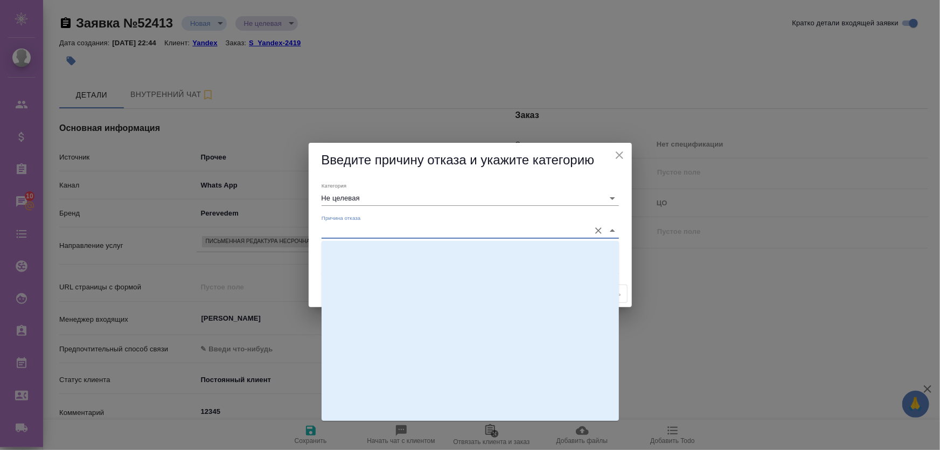
scroll to position [346, 0]
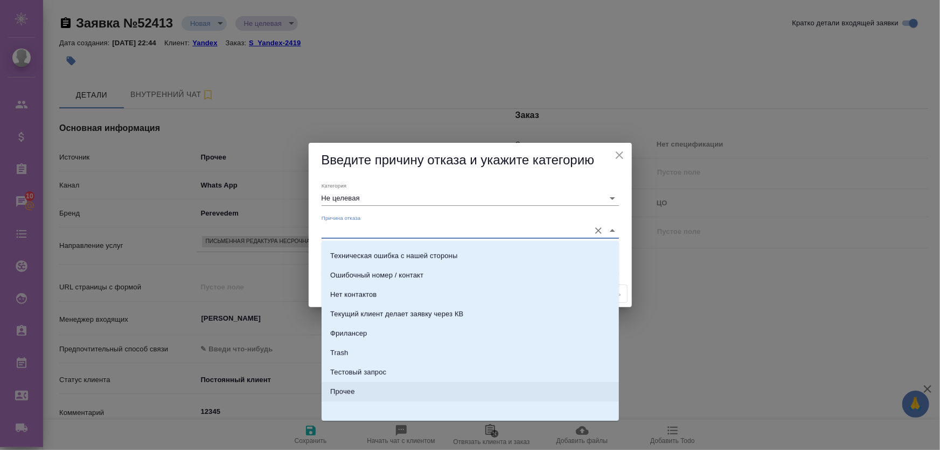
click at [368, 383] on li "Прочее" at bounding box center [469, 391] width 297 height 19
type input "Прочее"
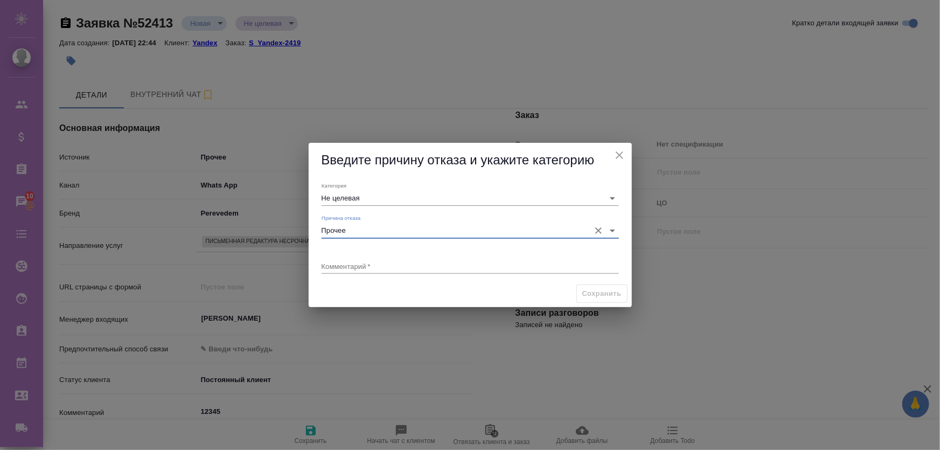
click at [480, 253] on div "Комментарий   * x" at bounding box center [469, 262] width 297 height 22
click at [480, 263] on textarea at bounding box center [469, 266] width 297 height 8
type textarea "x"
click at [619, 155] on icon "close" at bounding box center [619, 155] width 8 height 8
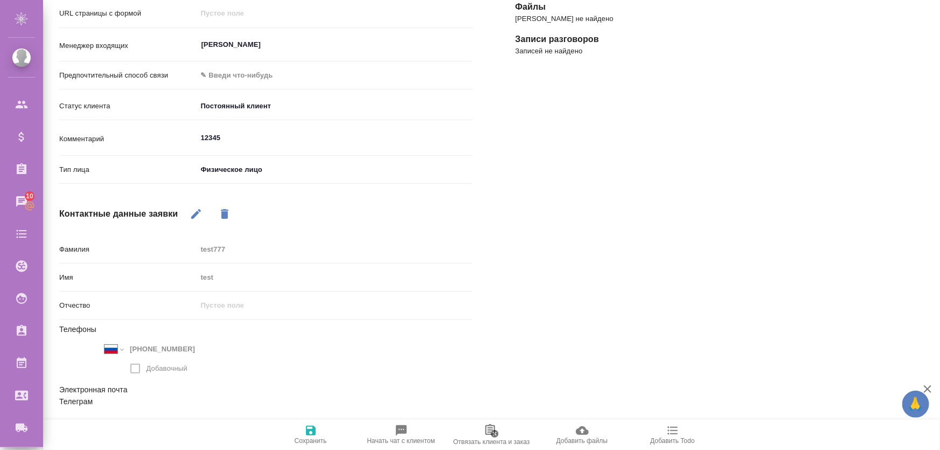
scroll to position [0, 0]
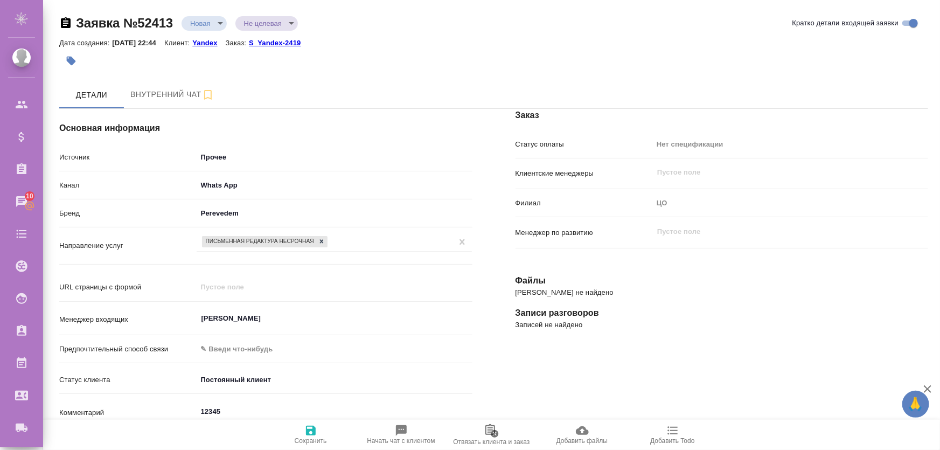
click at [235, 162] on body "🙏 .cls-1 fill:#fff; AWATERA [PERSON_NAME] Спецификации Заказы 10 Чаты Todo Прое…" at bounding box center [470, 268] width 940 height 536
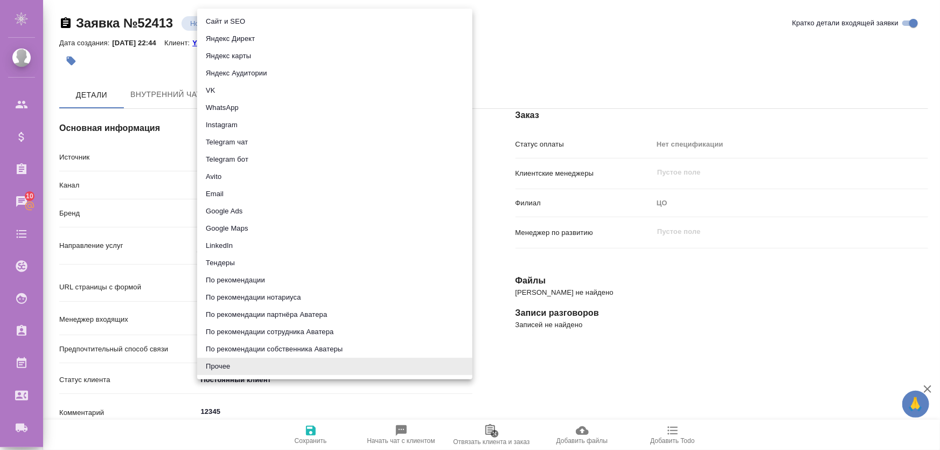
click at [565, 324] on div at bounding box center [470, 225] width 940 height 450
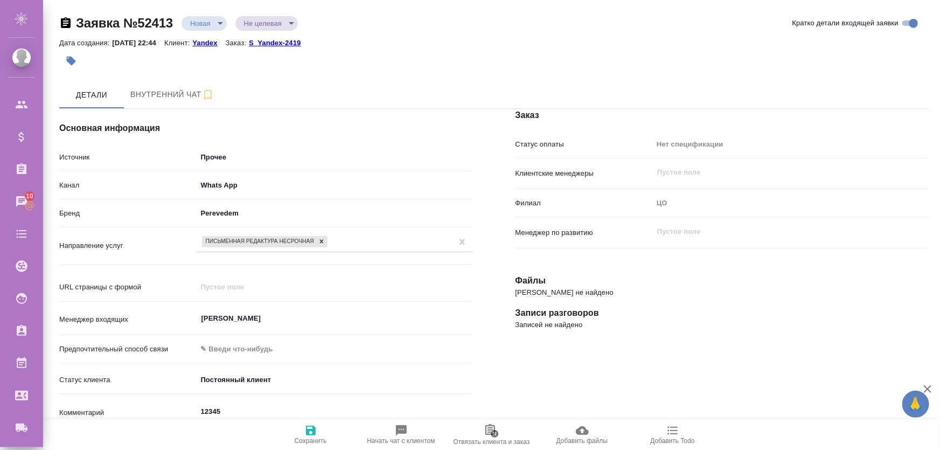
click at [257, 155] on body "🙏 .cls-1 fill:#fff; AWATERA [PERSON_NAME] Спецификации Заказы 10 Чаты Todo Прое…" at bounding box center [470, 268] width 940 height 536
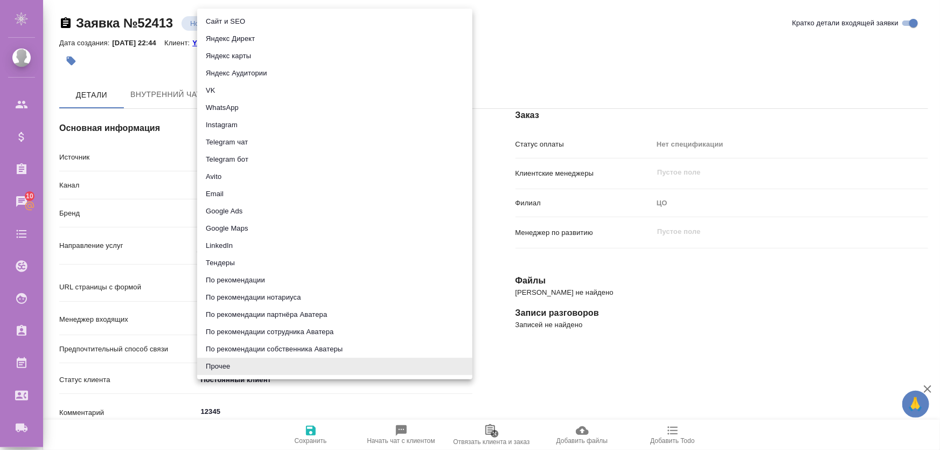
click at [267, 170] on li "Avito" at bounding box center [334, 176] width 275 height 17
type input "avito"
type textarea "x"
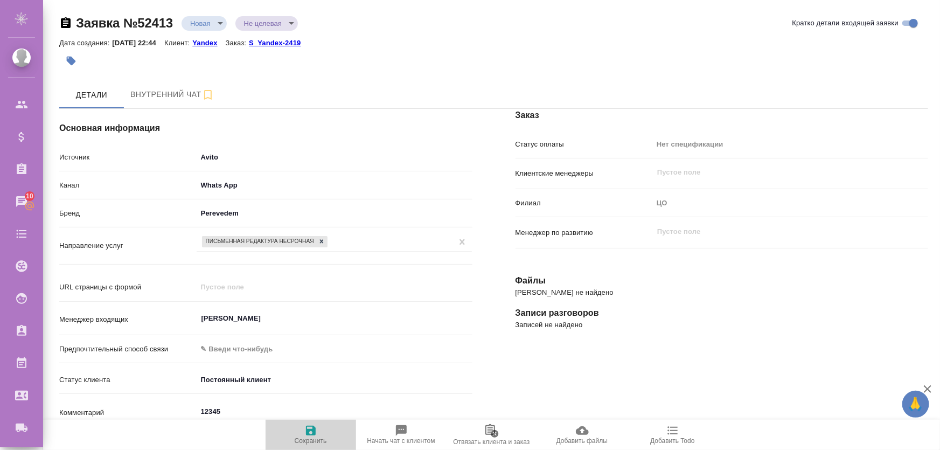
click at [297, 435] on span "Сохранить" at bounding box center [311, 434] width 78 height 20
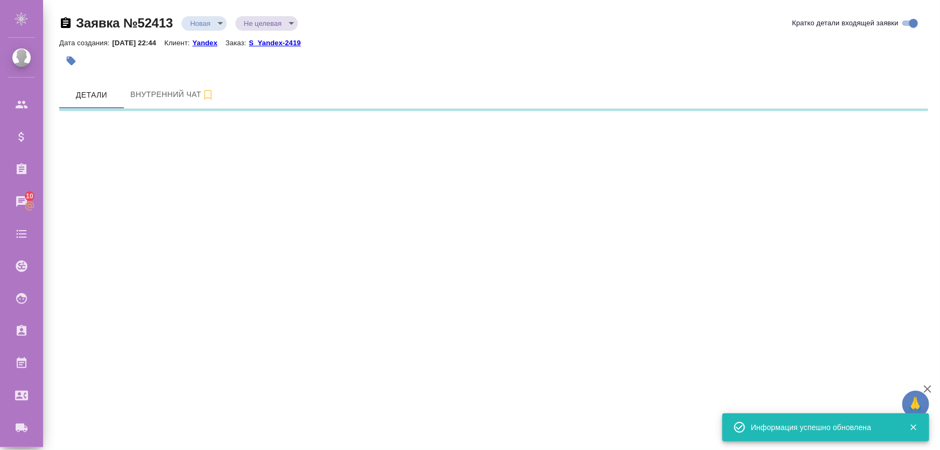
select select "RU"
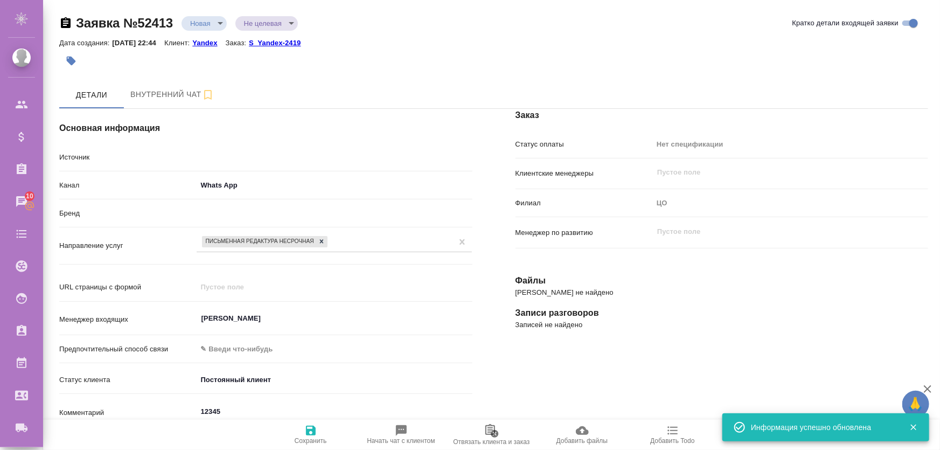
type textarea "x"
click at [255, 157] on body "🙏 .cls-1 fill:#fff; AWATERA [PERSON_NAME] Спецификации Заказы 10 Чаты Todo Прое…" at bounding box center [470, 268] width 940 height 536
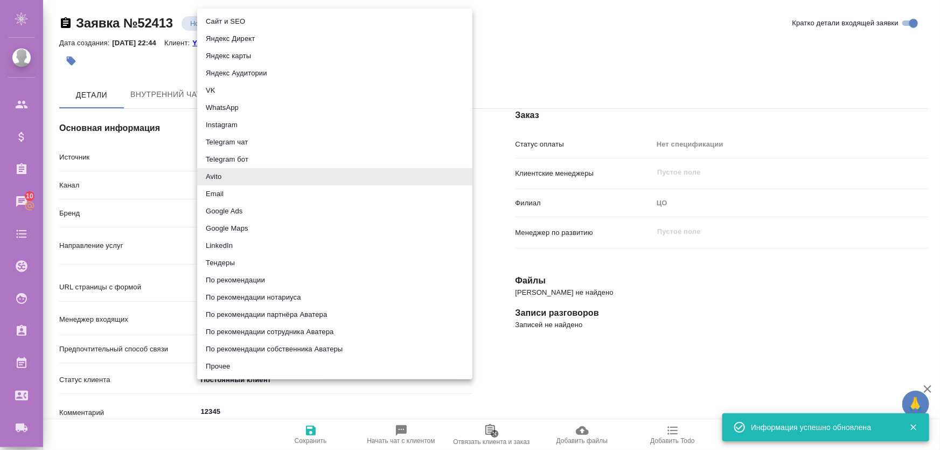
click at [244, 369] on li "Прочее" at bounding box center [334, 366] width 275 height 17
type input "other"
type textarea "x"
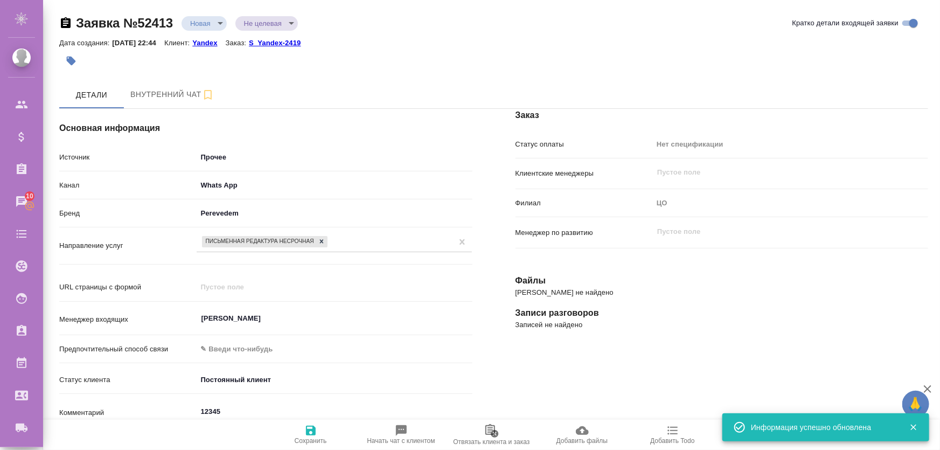
click at [313, 432] on icon "button" at bounding box center [310, 430] width 13 height 13
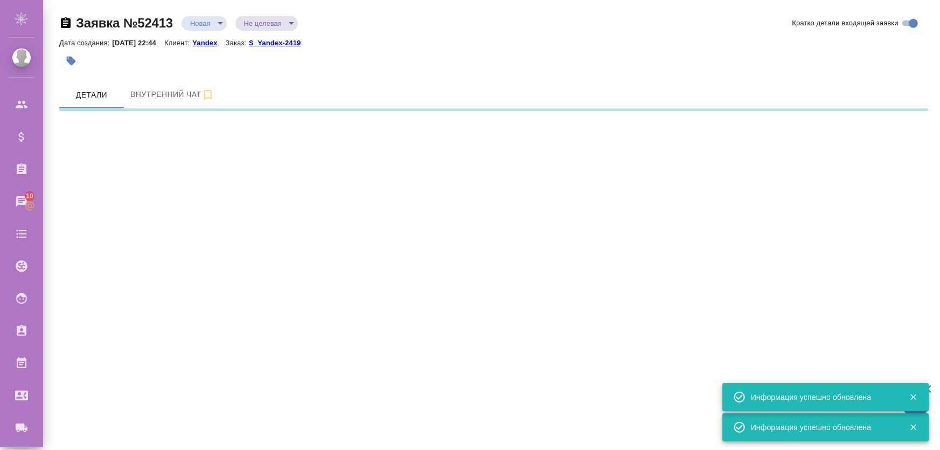
select select "RU"
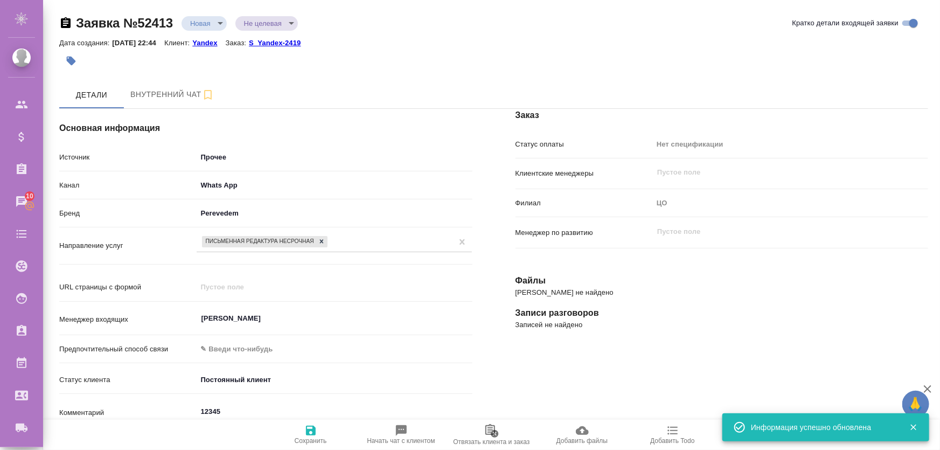
click at [323, 241] on icon at bounding box center [322, 241] width 8 height 8
type textarea "x"
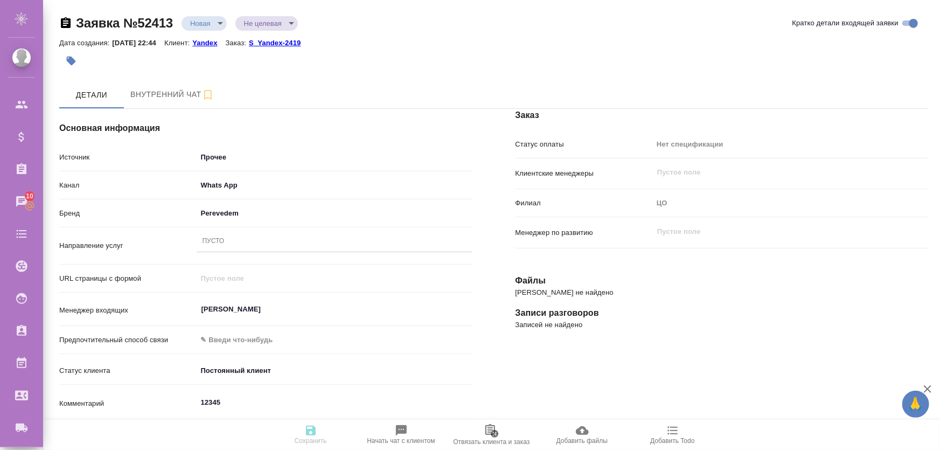
click at [292, 130] on h4 "Основная информация" at bounding box center [265, 128] width 413 height 13
